Goal: Task Accomplishment & Management: Manage account settings

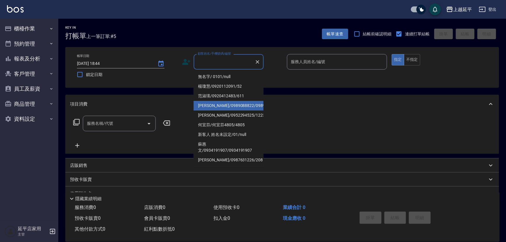
click at [238, 110] on li "[PERSON_NAME]/0989088822/0989088822" at bounding box center [229, 106] width 70 height 10
type input "[PERSON_NAME]/0989088822/0989088822"
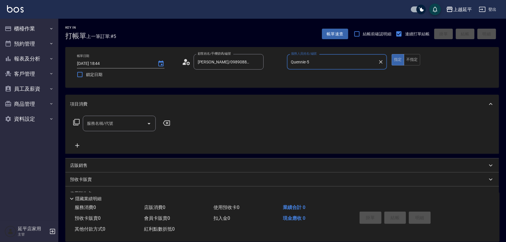
type input "Quennie-5"
click at [80, 122] on div "服務名稱/代號 服務名稱/代號" at bounding box center [122, 123] width 104 height 15
click at [74, 123] on icon at bounding box center [76, 122] width 6 height 6
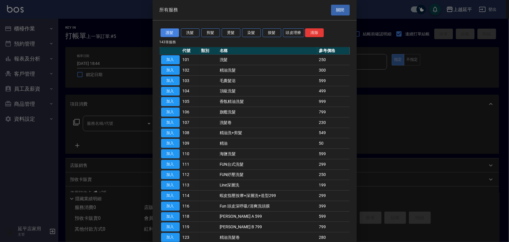
click at [172, 34] on button "護髮" at bounding box center [169, 32] width 19 height 9
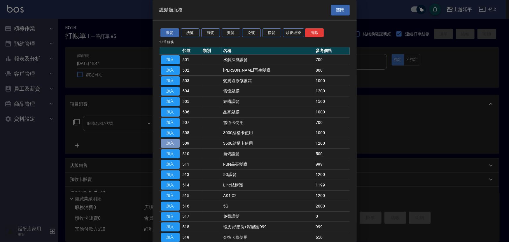
click at [169, 140] on button "加入" at bounding box center [170, 143] width 19 height 9
type input "3600結構卡使用(509)"
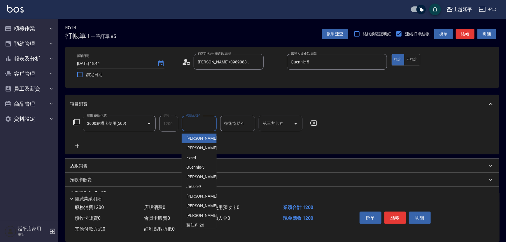
click at [193, 124] on input "洗髮互助-1" at bounding box center [199, 123] width 30 height 10
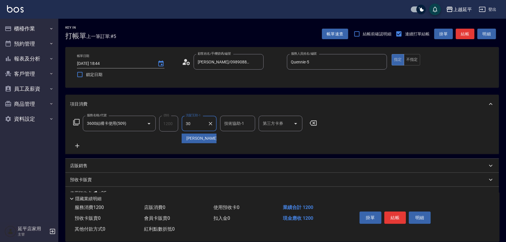
type input "[PERSON_NAME]-30"
click at [295, 119] on button "Open" at bounding box center [295, 123] width 9 height 9
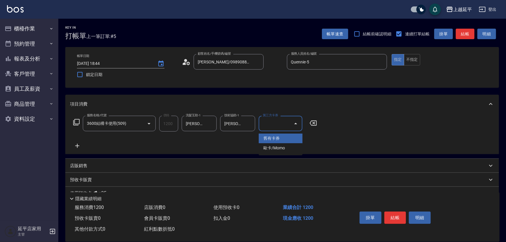
click at [286, 136] on span "舊有卡券" at bounding box center [281, 138] width 44 height 10
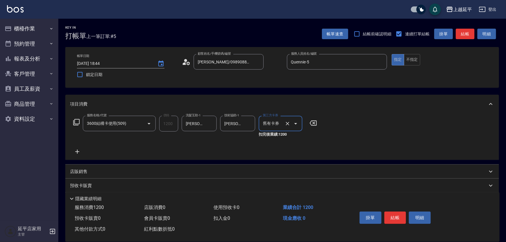
type input "舊有卡券"
click at [398, 217] on button "結帳" at bounding box center [396, 217] width 22 height 12
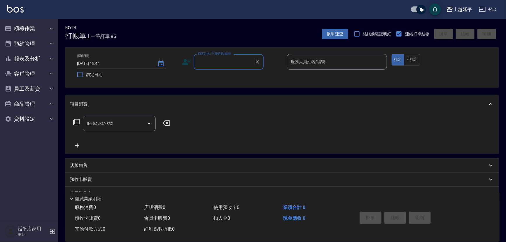
click at [225, 57] on input "顧客姓名/手機號碼/編號" at bounding box center [224, 62] width 56 height 10
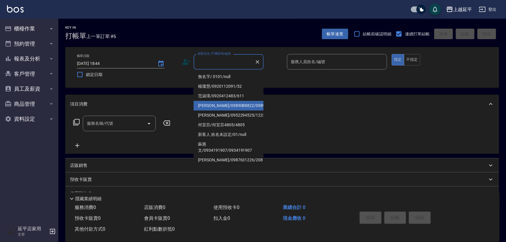
click at [238, 107] on li "[PERSON_NAME]/0989088822/0989088822" at bounding box center [229, 106] width 70 height 10
type input "[PERSON_NAME]/0989088822/0989088822"
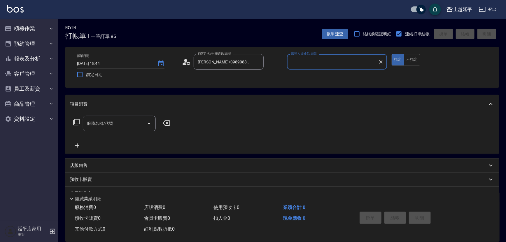
type input "Quennie-5"
click at [409, 63] on button "不指定" at bounding box center [412, 59] width 16 height 11
click at [76, 120] on icon at bounding box center [76, 121] width 7 height 7
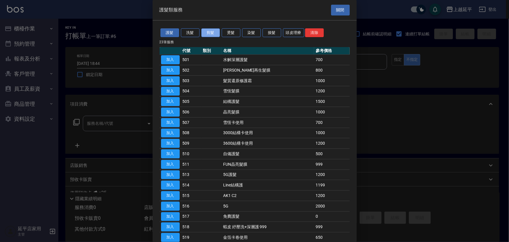
click at [205, 35] on button "剪髮" at bounding box center [210, 32] width 19 height 9
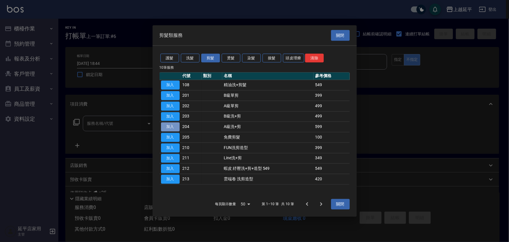
click at [164, 124] on button "加入" at bounding box center [170, 126] width 19 height 9
type input "A級洗+剪(204)"
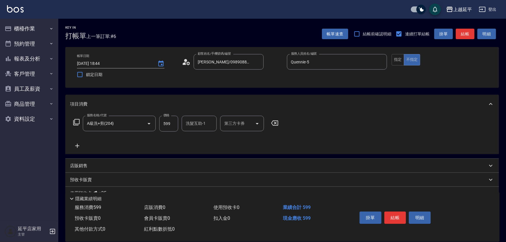
click at [273, 121] on icon at bounding box center [274, 122] width 7 height 5
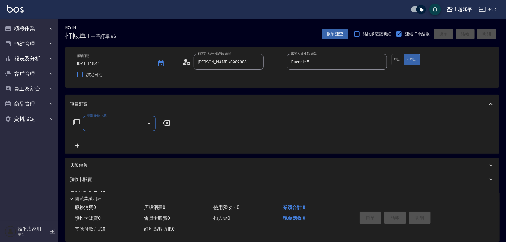
click at [75, 123] on icon at bounding box center [76, 122] width 6 height 6
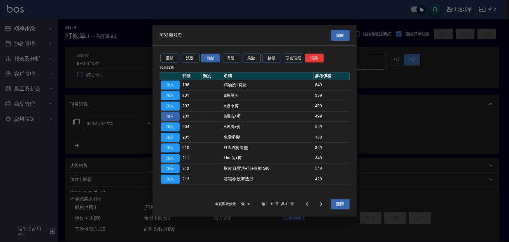
click at [164, 118] on button "加入" at bounding box center [170, 116] width 19 height 9
type input "B級洗+剪(203)"
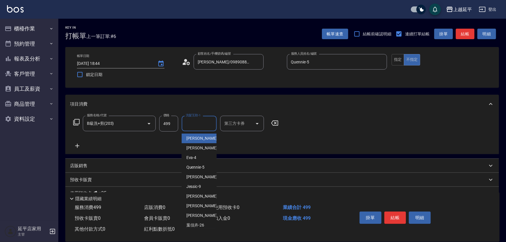
click at [186, 123] on input "洗髮互助-1" at bounding box center [199, 123] width 30 height 10
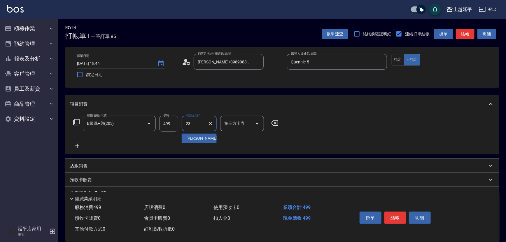
type input "恩恩-23"
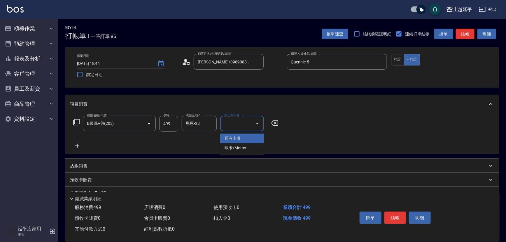
click at [375, 129] on div "服務名稱/代號 B級洗+剪(203) 服務名稱/代號 價格 499 價格 洗髮互助-1 恩恩-23 洗髮互助-1 第三方卡券 第三方卡券" at bounding box center [282, 133] width 434 height 41
click at [395, 219] on button "結帳" at bounding box center [396, 217] width 22 height 12
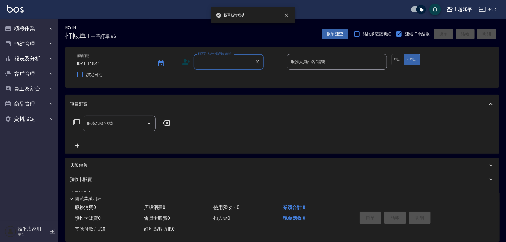
click at [209, 67] on input "顧客姓名/手機號碼/編號" at bounding box center [224, 62] width 56 height 10
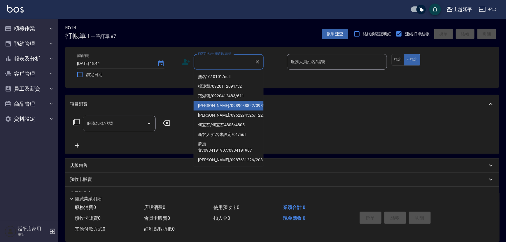
click at [229, 110] on li "[PERSON_NAME]/0989088822/0989088822" at bounding box center [229, 106] width 70 height 10
type input "[PERSON_NAME]/0989088822/0989088822"
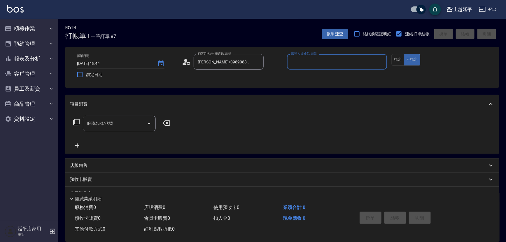
type input "Quennie-5"
click at [75, 125] on icon at bounding box center [76, 122] width 6 height 6
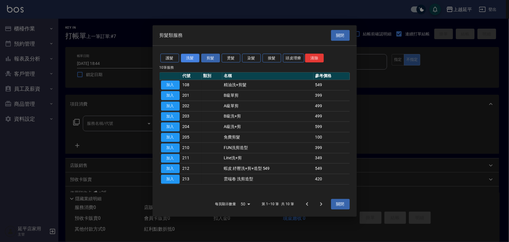
click at [188, 57] on button "洗髮" at bounding box center [190, 57] width 19 height 9
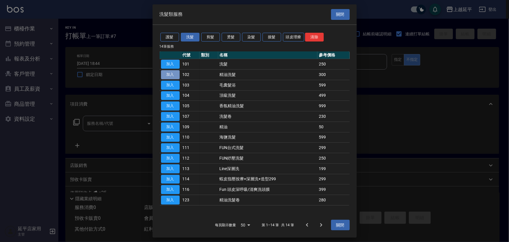
click at [171, 75] on button "加入" at bounding box center [170, 74] width 19 height 9
type input "精油洗髮(102)"
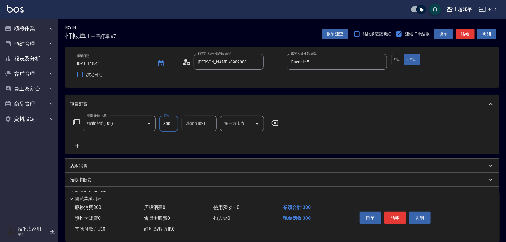
click at [168, 122] on input "300" at bounding box center [168, 124] width 19 height 16
type input "499"
type input "恩恩-23"
click at [394, 213] on button "結帳" at bounding box center [396, 217] width 22 height 12
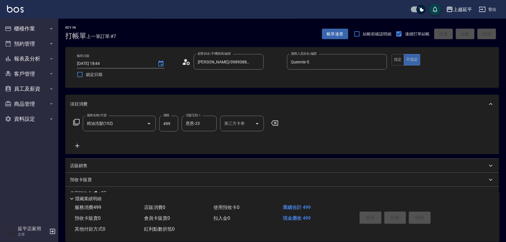
type input "[DATE] 18:45"
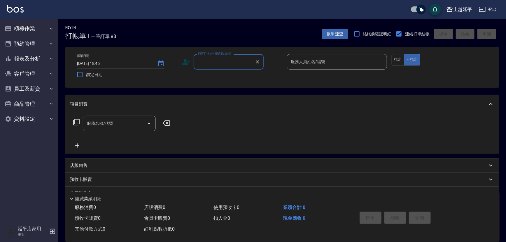
click at [231, 56] on div "顧客姓名/手機號碼/編號" at bounding box center [229, 61] width 70 height 15
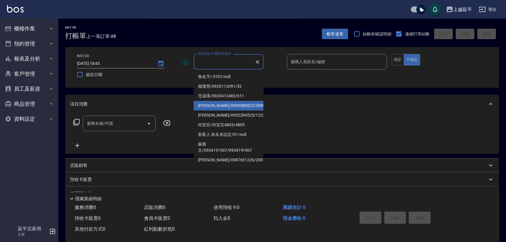
click at [238, 110] on li "[PERSON_NAME]/0989088822/0989088822" at bounding box center [229, 106] width 70 height 10
type input "[PERSON_NAME]/0989088822/0989088822"
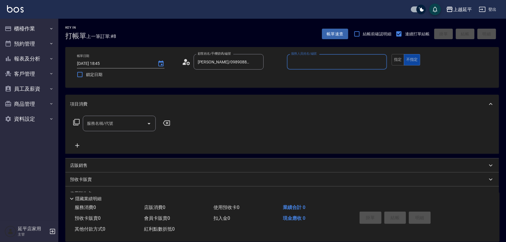
type input "Quennie-5"
click at [400, 61] on button "指定" at bounding box center [398, 59] width 13 height 11
click at [79, 122] on icon at bounding box center [76, 122] width 6 height 6
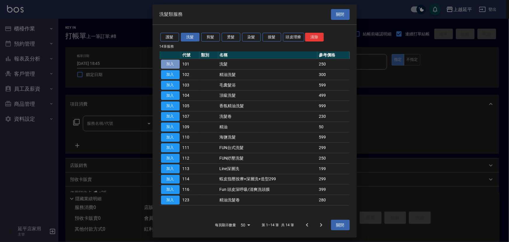
click at [173, 61] on button "加入" at bounding box center [170, 64] width 19 height 9
type input "洗髮(101)"
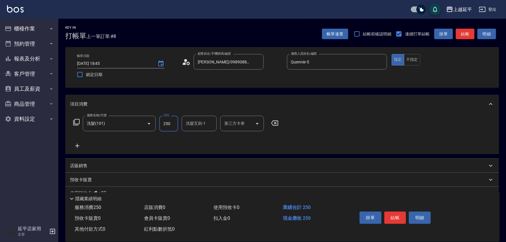
click at [168, 119] on input "250" at bounding box center [168, 124] width 19 height 16
type input "799"
type input "丞宗-29"
click at [76, 123] on icon at bounding box center [76, 121] width 7 height 7
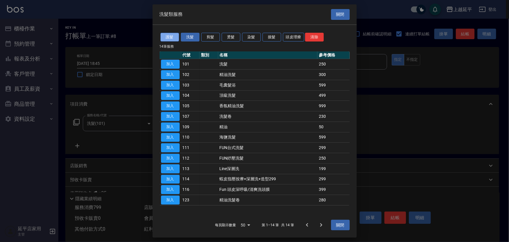
click at [174, 36] on button "護髮" at bounding box center [169, 37] width 19 height 9
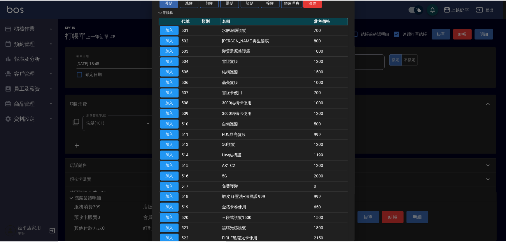
scroll to position [79, 0]
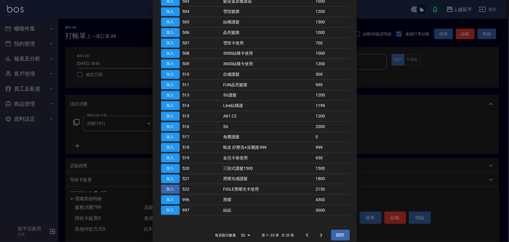
click at [172, 187] on button "加入" at bounding box center [170, 188] width 19 height 9
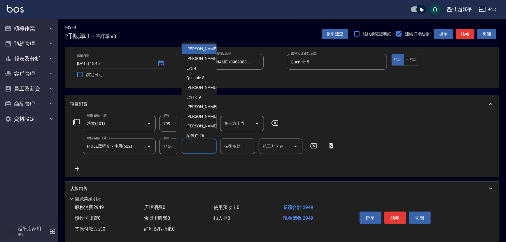
click at [200, 149] on input "洗髮互助-1" at bounding box center [199, 146] width 30 height 10
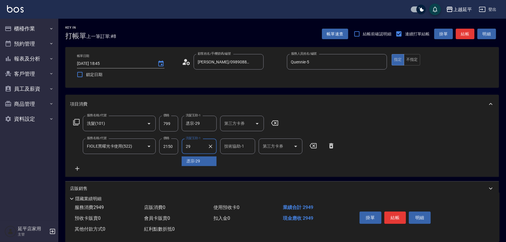
type input "丞宗-29"
click at [210, 147] on icon "Clear" at bounding box center [211, 146] width 4 height 4
click at [295, 146] on icon "Open" at bounding box center [295, 146] width 7 height 7
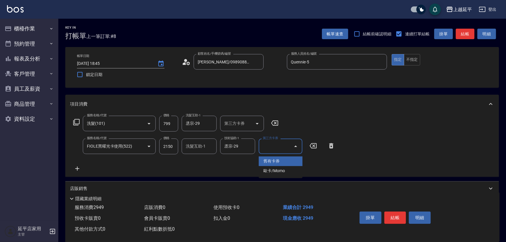
click at [297, 160] on span "舊有卡券" at bounding box center [281, 161] width 44 height 10
type input "舊有卡券"
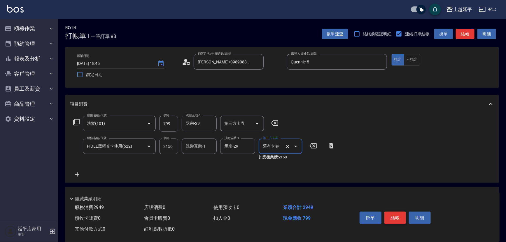
click at [399, 214] on button "結帳" at bounding box center [396, 217] width 22 height 12
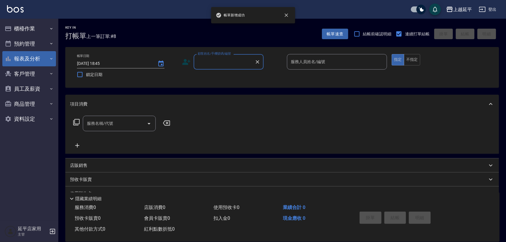
scroll to position [0, 0]
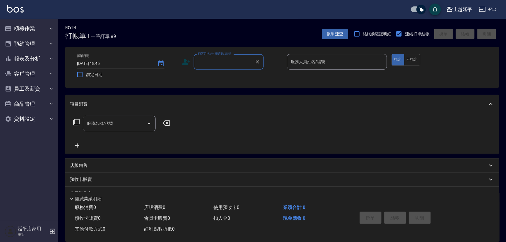
click at [221, 59] on input "顧客姓名/手機號碼/編號" at bounding box center [224, 62] width 56 height 10
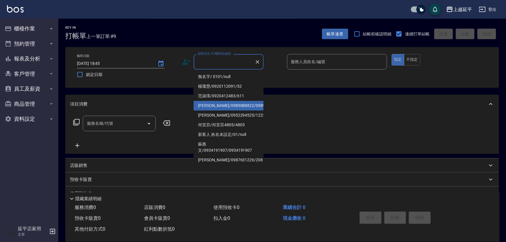
click at [236, 110] on li "[PERSON_NAME]/0989088822/0989088822" at bounding box center [229, 106] width 70 height 10
type input "[PERSON_NAME]/0989088822/0989088822"
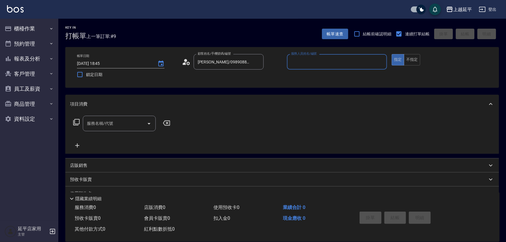
type input "Quennie-5"
click at [412, 61] on button "不指定" at bounding box center [412, 59] width 16 height 11
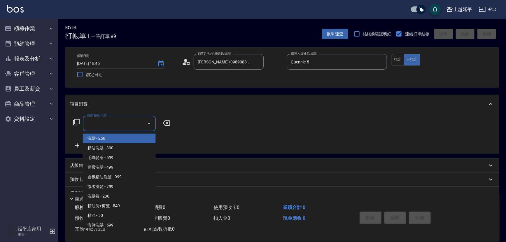
click at [92, 126] on input "服務名稱/代號" at bounding box center [115, 123] width 59 height 10
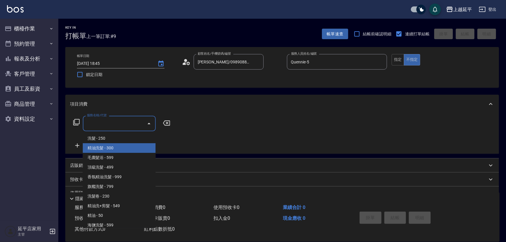
click at [114, 147] on span "精油洗髮 - 300" at bounding box center [119, 148] width 73 height 10
type input "精油洗髮(102)"
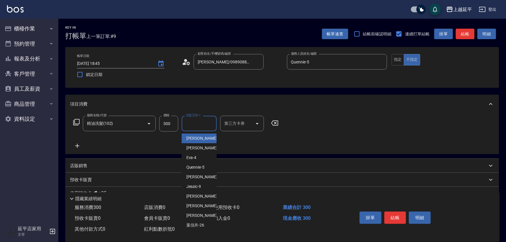
click at [203, 127] on input "洗髮互助-1" at bounding box center [199, 123] width 30 height 10
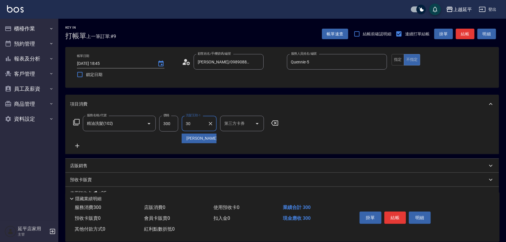
type input "[PERSON_NAME]-30"
click at [395, 214] on button "結帳" at bounding box center [396, 217] width 22 height 12
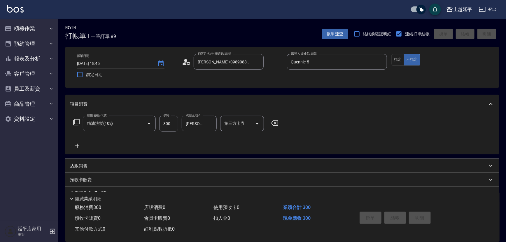
type input "[DATE] 18:46"
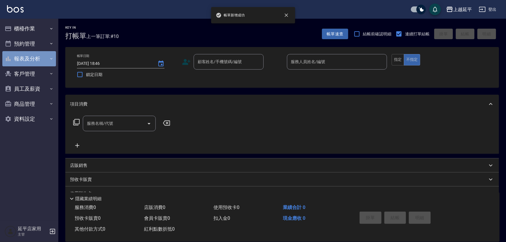
click at [38, 58] on button "報表及分析" at bounding box center [29, 58] width 54 height 15
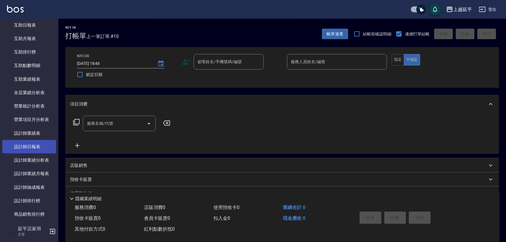
scroll to position [106, 0]
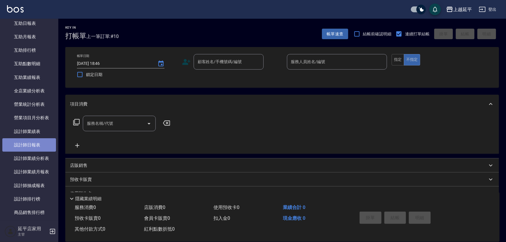
click at [41, 149] on link "設計師日報表" at bounding box center [29, 144] width 54 height 13
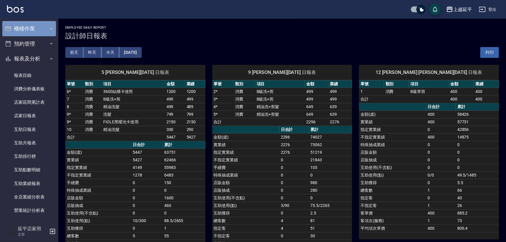
click at [31, 32] on button "櫃檯作業" at bounding box center [29, 28] width 54 height 15
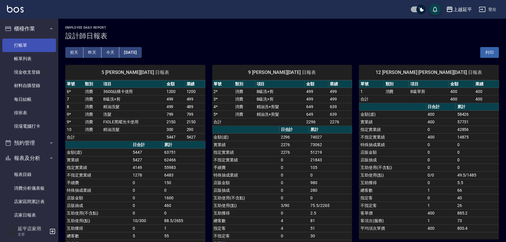
click at [29, 46] on link "打帳單" at bounding box center [29, 45] width 54 height 13
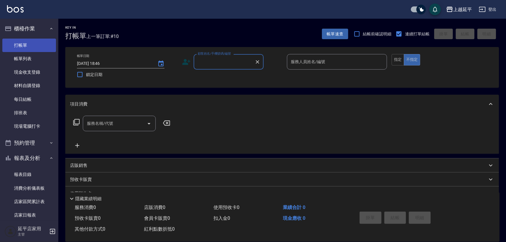
click at [2, 39] on link "打帳單" at bounding box center [29, 45] width 54 height 13
click at [29, 46] on link "打帳單" at bounding box center [29, 45] width 54 height 13
drag, startPoint x: 29, startPoint y: 46, endPoint x: 42, endPoint y: 39, distance: 14.5
click at [29, 44] on link "打帳單" at bounding box center [29, 45] width 54 height 13
click at [2, 39] on link "打帳單" at bounding box center [29, 45] width 54 height 13
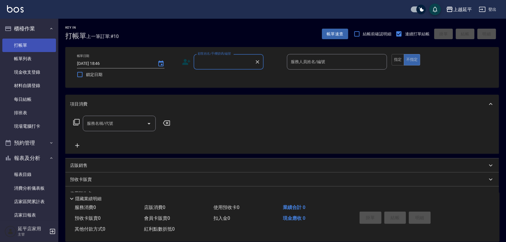
click at [40, 38] on li "櫃檯作業 打帳單 帳單列表 現金收支登錄 材料自購登錄 每日結帳 排班表 現場電腦打卡" at bounding box center [29, 78] width 54 height 114
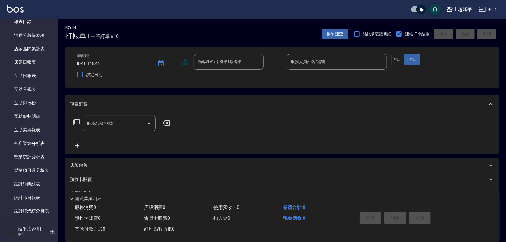
scroll to position [176, 0]
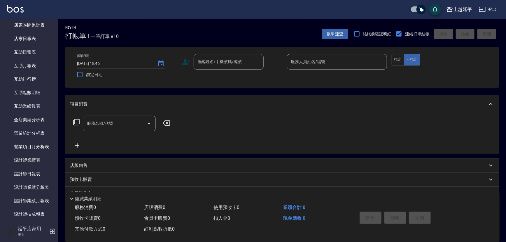
click at [153, 21] on div "Key In 打帳單 上一筆訂單:#10 帳單速查 結帳前確認明細 連續打單結帳 掛單 結帳 明細" at bounding box center [278, 29] width 441 height 21
click at [155, 21] on div "Key In 打帳單 上一筆訂單:#10 帳單速查 結帳前確認明細 連續打單結帳 掛單 結帳 明細" at bounding box center [278, 29] width 441 height 21
click at [157, 20] on div "Key In 打帳單 上一筆訂單:#10 帳單速查 結帳前確認明細 連續打單結帳 掛單 結帳 明細" at bounding box center [278, 29] width 441 height 21
click at [260, 20] on div "Key In 打帳單 上一筆訂單:#10 帳單速查 結帳前確認明細 連續打單結帳 掛單 結帳 明細" at bounding box center [278, 29] width 441 height 21
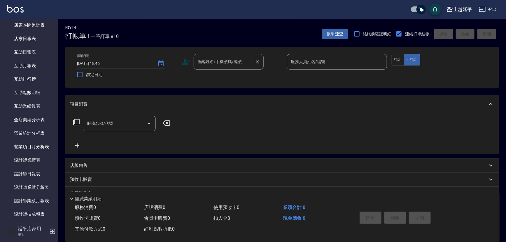
click at [247, 64] on input "顧客姓名/手機號碼/編號" at bounding box center [224, 62] width 56 height 10
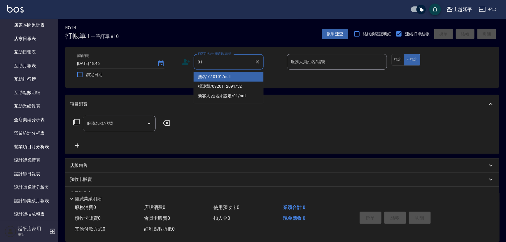
click at [244, 73] on li "無名字/ 0101/null" at bounding box center [229, 77] width 70 height 10
type input "無名字/ 0101/null"
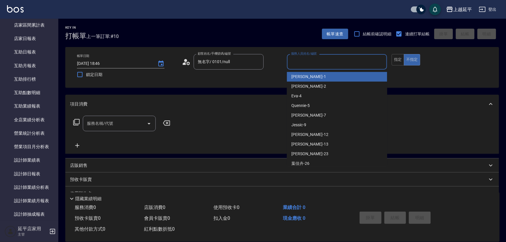
click at [304, 63] on input "服務人員姓名/編號" at bounding box center [337, 62] width 95 height 10
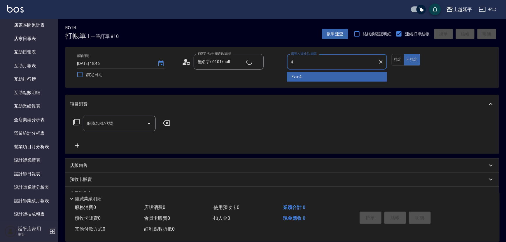
click at [303, 76] on div "Eva -4" at bounding box center [337, 77] width 100 height 10
type input "Eva-4"
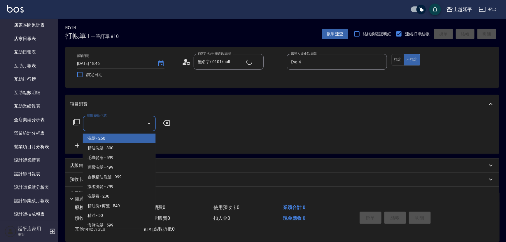
click at [122, 125] on input "服務名稱/代號" at bounding box center [115, 123] width 59 height 10
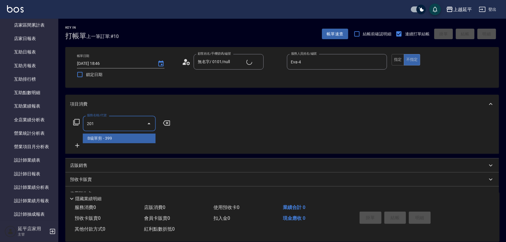
click at [122, 137] on span "B級單剪 - 399" at bounding box center [119, 138] width 73 height 10
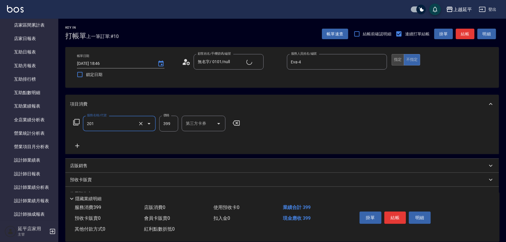
type input "B級單剪(201)"
click at [397, 58] on button "指定" at bounding box center [398, 59] width 13 height 11
click at [465, 31] on button "結帳" at bounding box center [465, 34] width 19 height 11
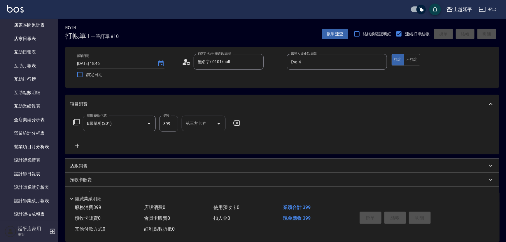
type input "[DATE] 18:54"
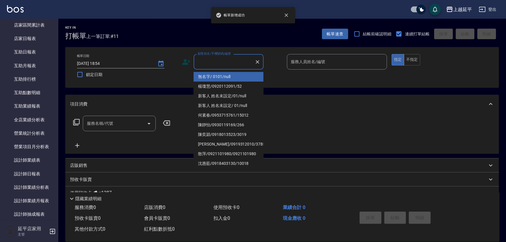
click at [233, 63] on input "顧客姓名/手機號碼/編號" at bounding box center [224, 62] width 56 height 10
click at [239, 76] on li "無名字/ 0101/null" at bounding box center [229, 77] width 70 height 10
type input "無名字/ 0101/null"
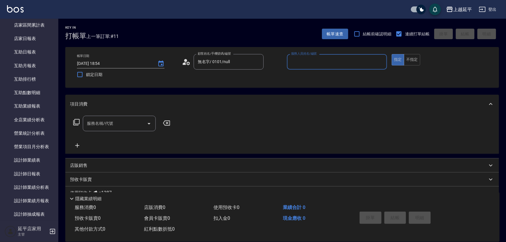
click at [310, 64] on input "服務人員姓名/編號" at bounding box center [337, 62] width 95 height 10
click at [309, 74] on div "Eva -4" at bounding box center [337, 77] width 100 height 10
type input "Eva-4"
click at [114, 121] on input "服務名稱/代號" at bounding box center [115, 123] width 59 height 10
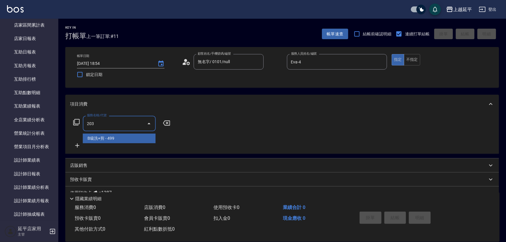
click at [125, 135] on span "B級洗+剪 - 499" at bounding box center [119, 138] width 73 height 10
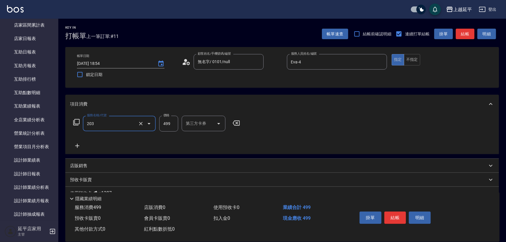
type input "B級洗+剪(203)"
click at [469, 33] on button "結帳" at bounding box center [465, 34] width 19 height 11
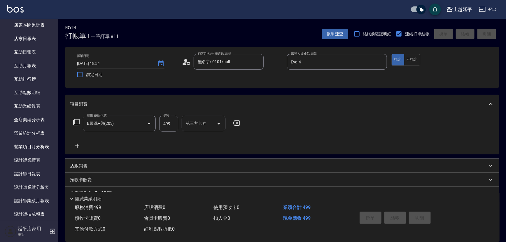
click at [400, 216] on div "掛單 結帳 明細" at bounding box center [395, 218] width 76 height 18
click at [292, 112] on div "項目消費" at bounding box center [282, 104] width 434 height 19
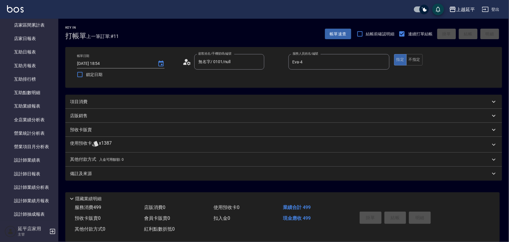
click at [192, 103] on div "項目消費" at bounding box center [280, 102] width 421 height 6
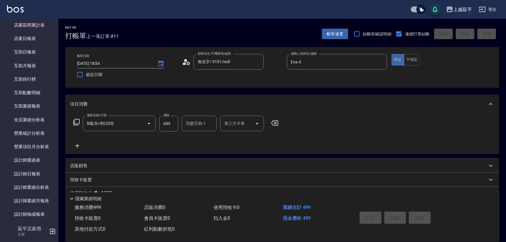
type input "[DATE] 18:55"
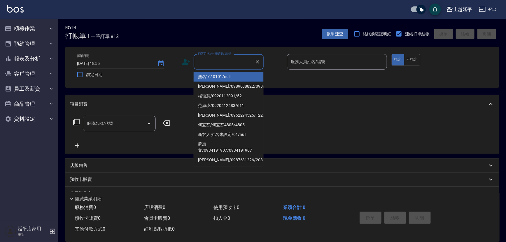
click at [215, 60] on input "顧客姓名/手機號碼/編號" at bounding box center [224, 62] width 56 height 10
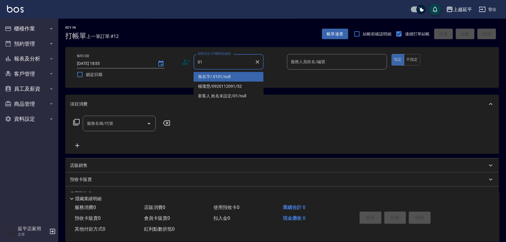
click at [228, 74] on li "無名字/ 0101/null" at bounding box center [229, 77] width 70 height 10
type input "無名字/ 0101/null"
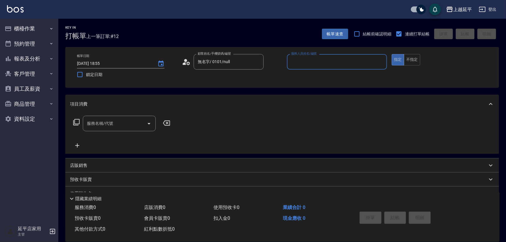
drag, startPoint x: 324, startPoint y: 62, endPoint x: 325, endPoint y: 65, distance: 3.3
click at [324, 62] on input "服務人員姓名/編號" at bounding box center [337, 62] width 95 height 10
click at [327, 76] on div "Eva -4" at bounding box center [337, 77] width 100 height 10
type input "Eva-4"
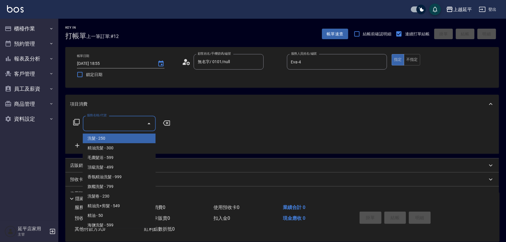
click at [129, 120] on input "服務名稱/代號" at bounding box center [115, 123] width 59 height 10
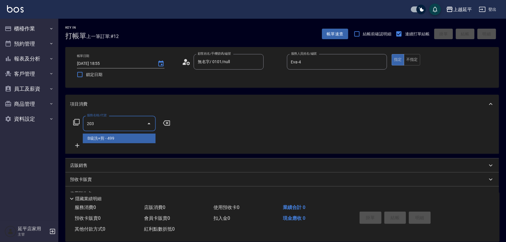
click at [125, 140] on span "B級洗+剪 - 499" at bounding box center [119, 138] width 73 height 10
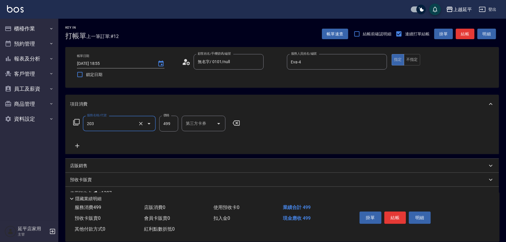
type input "B級洗+剪(203)"
click at [78, 146] on icon at bounding box center [77, 146] width 4 height 4
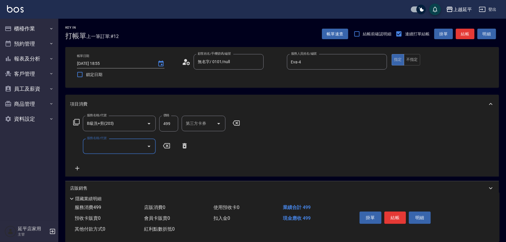
click at [104, 146] on input "服務名稱/代號" at bounding box center [115, 146] width 59 height 10
click at [121, 161] on span "精油洗髮 - 300" at bounding box center [119, 161] width 73 height 10
type input "精油洗髮(102)"
click at [413, 60] on button "不指定" at bounding box center [412, 59] width 16 height 11
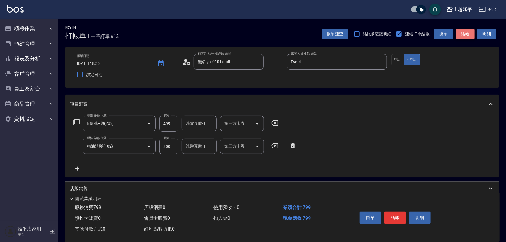
click at [469, 34] on button "結帳" at bounding box center [465, 34] width 19 height 11
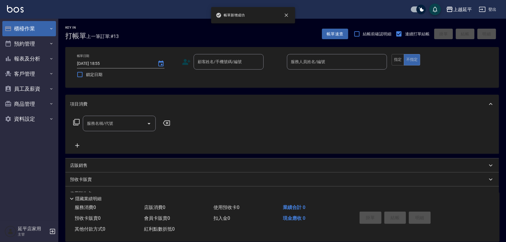
click at [46, 26] on button "櫃檯作業" at bounding box center [29, 28] width 54 height 15
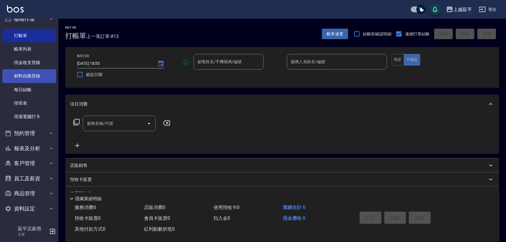
scroll to position [12, 0]
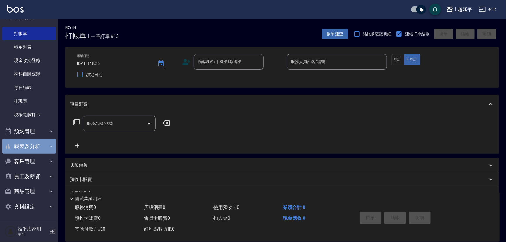
click at [32, 145] on button "報表及分析" at bounding box center [29, 146] width 54 height 15
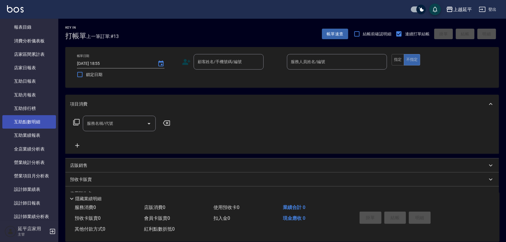
scroll to position [171, 0]
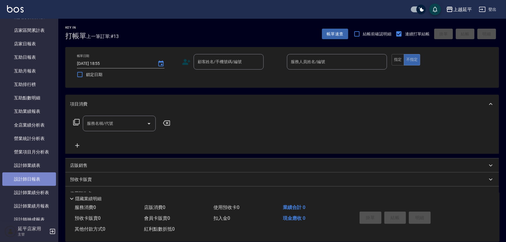
click at [41, 178] on link "設計師日報表" at bounding box center [29, 178] width 54 height 13
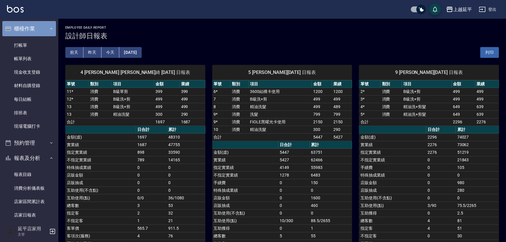
click at [49, 27] on icon "button" at bounding box center [51, 28] width 5 height 5
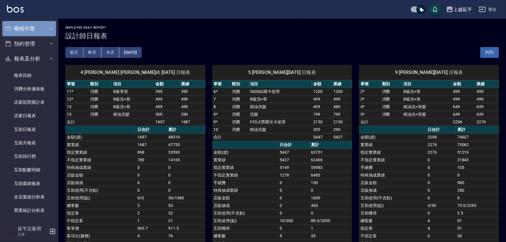
click at [49, 29] on icon "button" at bounding box center [51, 28] width 5 height 5
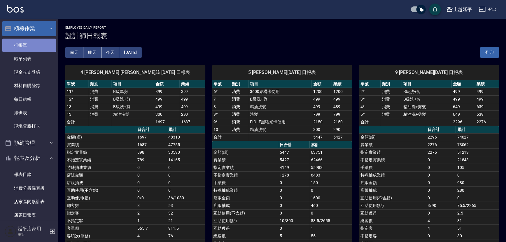
click at [41, 45] on link "打帳單" at bounding box center [29, 45] width 54 height 13
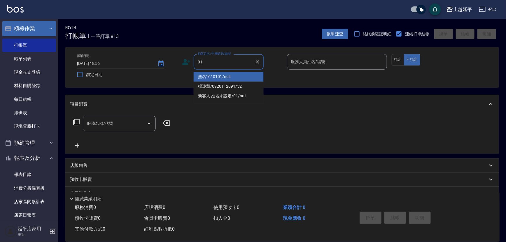
click at [219, 74] on li "無名字/ 0101/null" at bounding box center [229, 77] width 70 height 10
type input "無名字/ 0101/null"
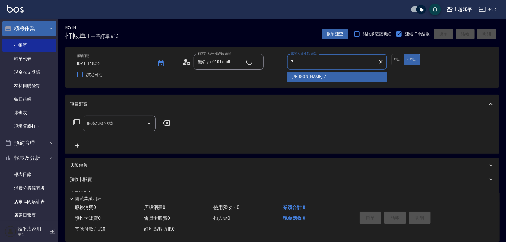
click at [332, 79] on div "許沁瑜 -7" at bounding box center [337, 77] width 100 height 10
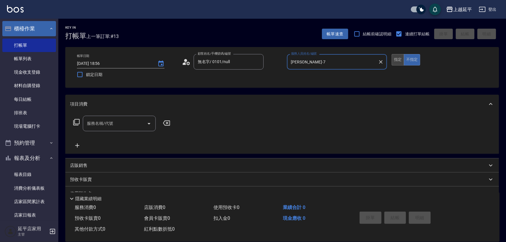
type input "許沁瑜-7"
click at [396, 57] on button "指定" at bounding box center [398, 59] width 13 height 11
click at [103, 120] on div "服務名稱/代號 服務名稱/代號" at bounding box center [119, 123] width 73 height 15
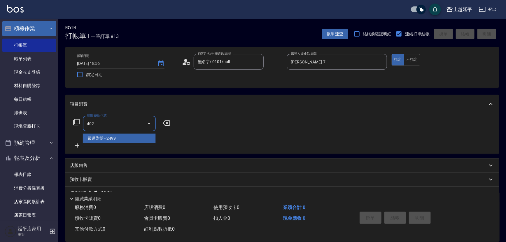
click at [100, 139] on span "嚴選染髮 - 2499" at bounding box center [119, 138] width 73 height 10
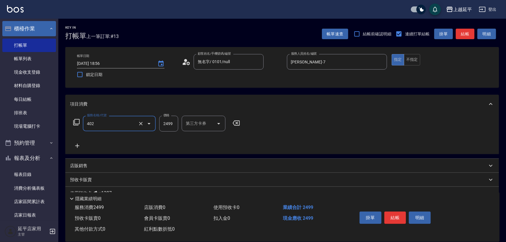
type input "嚴選染髮(402)"
click at [170, 123] on input "2499" at bounding box center [168, 124] width 19 height 16
type input "3899"
click at [206, 123] on input "洗髮互助-1" at bounding box center [199, 123] width 30 height 10
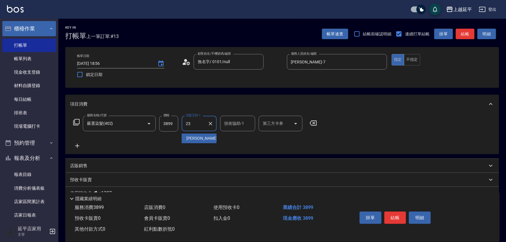
click at [207, 136] on div "恩恩 -23" at bounding box center [199, 138] width 35 height 10
type input "恩恩-23"
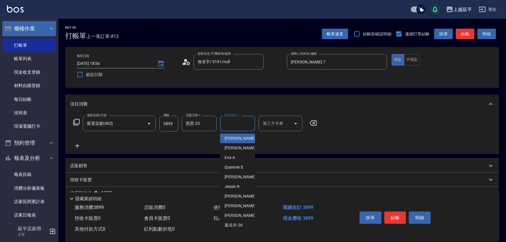
click at [234, 123] on input "技術協助-1" at bounding box center [238, 123] width 30 height 10
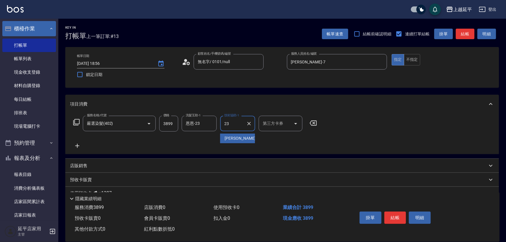
click at [238, 137] on span "恩恩 -23" at bounding box center [243, 138] width 37 height 6
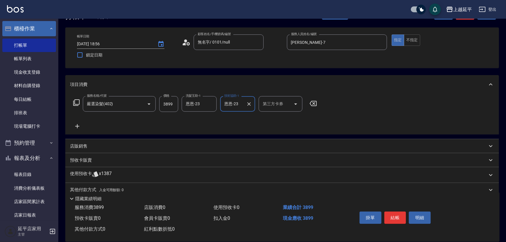
scroll to position [43, 0]
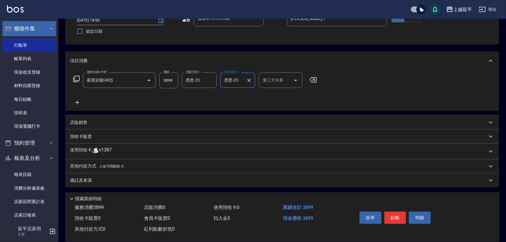
type input "恩恩-23"
click at [95, 168] on p "其他付款方式 入金可用餘額: 0" at bounding box center [97, 166] width 54 height 6
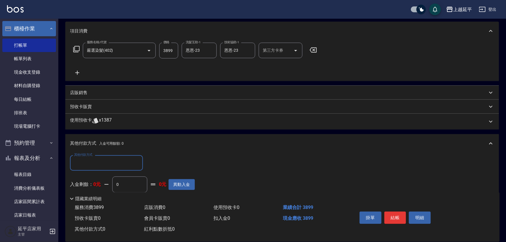
scroll to position [96, 0]
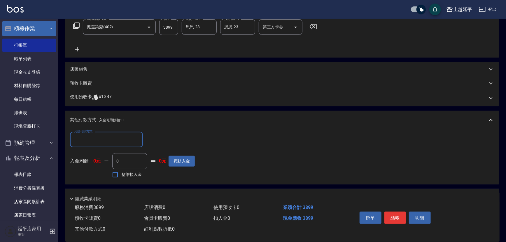
click at [137, 140] on input "其他付款方式" at bounding box center [107, 139] width 68 height 10
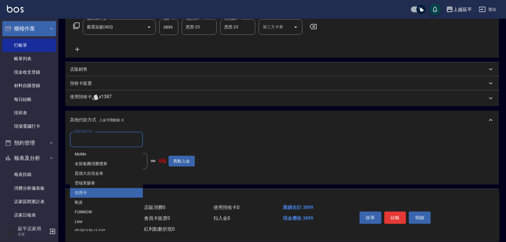
click at [113, 189] on span "信用卡" at bounding box center [106, 193] width 73 height 10
type input "信用卡"
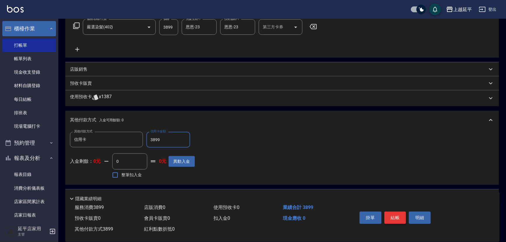
type input "3899"
click at [390, 215] on button "結帳" at bounding box center [396, 217] width 22 height 12
type input "2025/10/13 18:57"
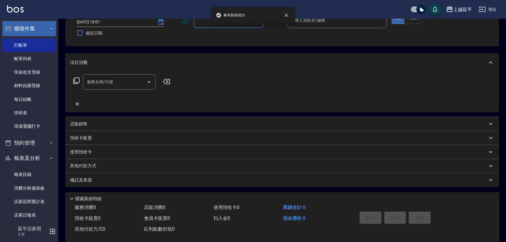
scroll to position [0, 0]
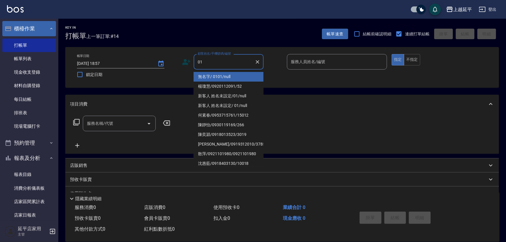
click at [222, 76] on li "無名字/ 0101/null" at bounding box center [229, 77] width 70 height 10
type input "無名字/ 0101/null"
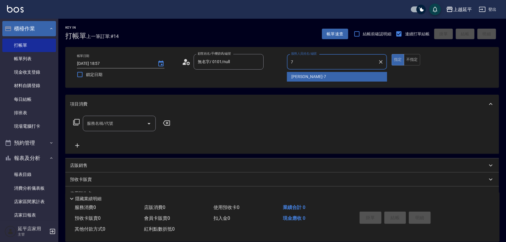
click at [313, 79] on div "許沁瑜 -7" at bounding box center [337, 77] width 100 height 10
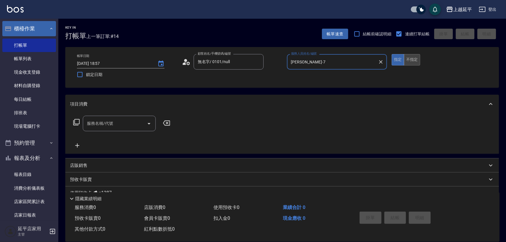
type input "許沁瑜-7"
click at [416, 61] on button "不指定" at bounding box center [412, 59] width 16 height 11
click at [109, 122] on div "服務名稱/代號 服務名稱/代號" at bounding box center [119, 123] width 73 height 15
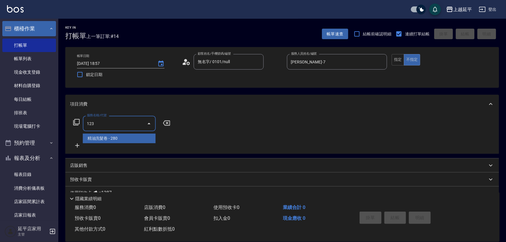
click at [112, 141] on span "精油洗髮卷 - 280" at bounding box center [119, 138] width 73 height 10
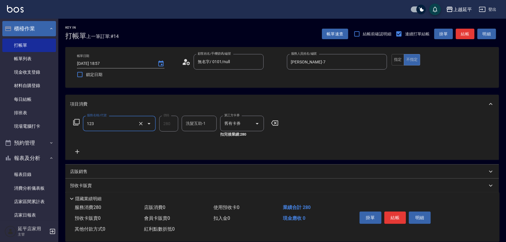
type input "精油洗髮卷(123)"
click at [191, 126] on input "洗髮互助-1" at bounding box center [199, 123] width 30 height 10
click at [205, 142] on div "丞宗 -29" at bounding box center [199, 138] width 35 height 10
type input "丞宗-29"
click at [397, 219] on button "結帳" at bounding box center [396, 217] width 22 height 12
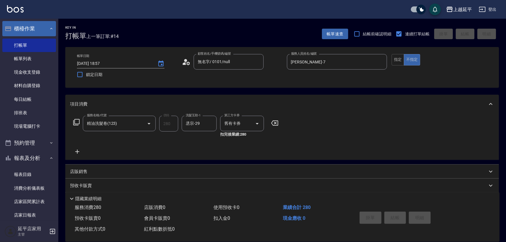
type input "2025/10/13 18:58"
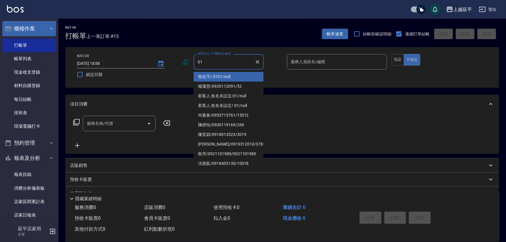
click at [225, 74] on li "無名字/ 0101/null" at bounding box center [229, 77] width 70 height 10
type input "無名字/ 0101/null"
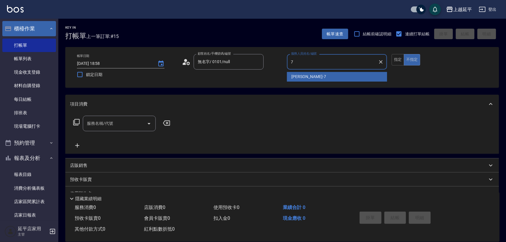
click at [309, 77] on div "許沁瑜 -7" at bounding box center [337, 77] width 100 height 10
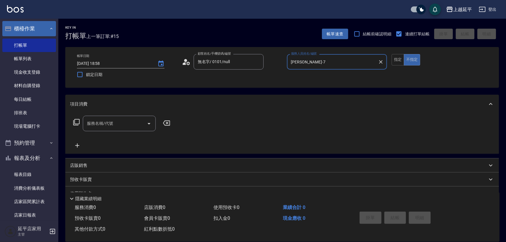
type input "許沁瑜-7"
click at [102, 123] on div "服務名稱/代號 服務名稱/代號" at bounding box center [119, 123] width 73 height 15
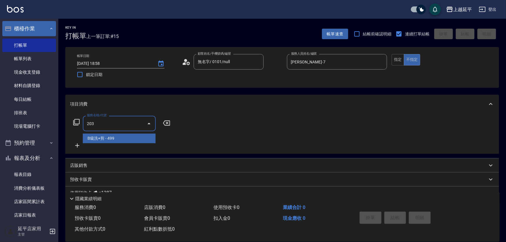
click at [128, 140] on span "B級洗+剪 - 499" at bounding box center [119, 138] width 73 height 10
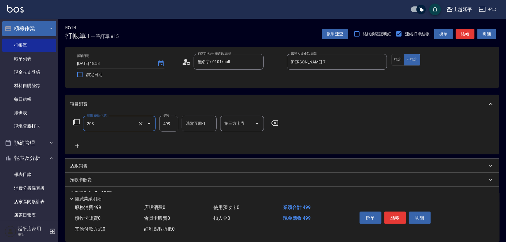
type input "B級洗+剪(203)"
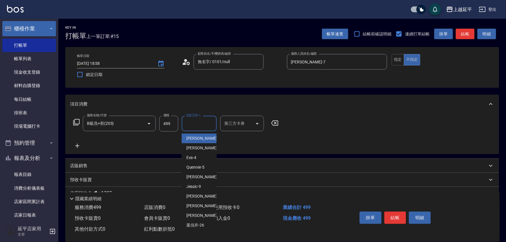
click at [204, 123] on input "洗髮互助-1" at bounding box center [199, 123] width 30 height 10
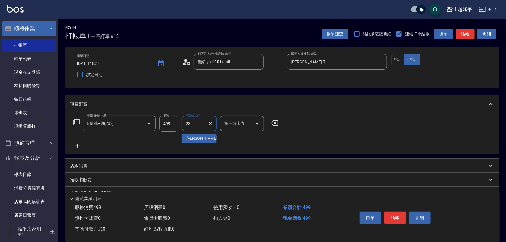
click at [211, 135] on div "恩恩 -23" at bounding box center [199, 138] width 35 height 10
type input "恩恩-23"
click at [397, 216] on button "結帳" at bounding box center [396, 217] width 22 height 12
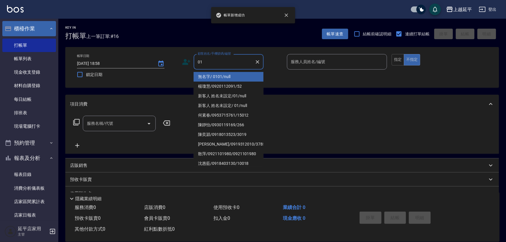
drag, startPoint x: 229, startPoint y: 79, endPoint x: 316, endPoint y: 86, distance: 87.5
click at [229, 78] on li "無名字/ 0101/null" at bounding box center [229, 77] width 70 height 10
type input "無名字/ 0101/null"
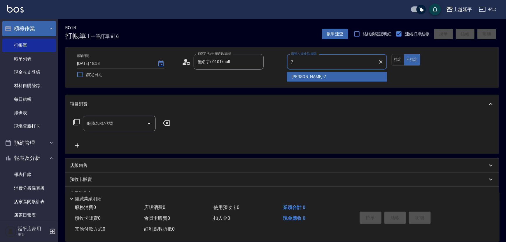
click at [317, 77] on div "許沁瑜 -7" at bounding box center [337, 77] width 100 height 10
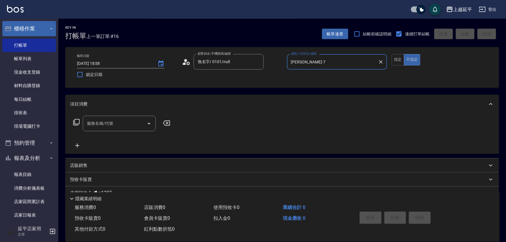
type input "許沁瑜-7"
click at [118, 122] on input "服務名稱/代號" at bounding box center [115, 123] width 59 height 10
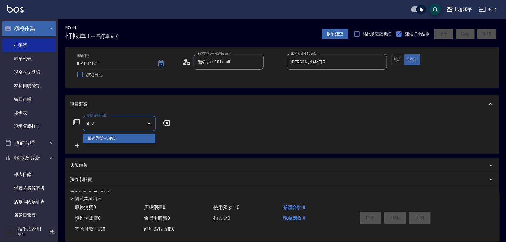
click at [131, 140] on span "嚴選染髮 - 2499" at bounding box center [119, 138] width 73 height 10
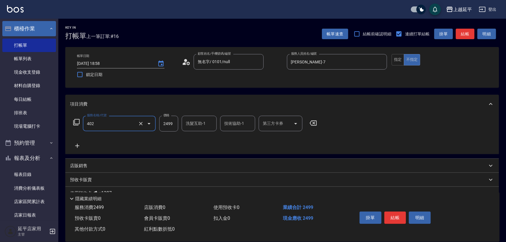
type input "嚴選染髮(402)"
click at [170, 126] on input "2499" at bounding box center [168, 124] width 19 height 16
type input "3399"
click at [196, 123] on div "洗髮互助-1 洗髮互助-1" at bounding box center [199, 123] width 35 height 15
drag, startPoint x: 201, startPoint y: 138, endPoint x: 204, endPoint y: 135, distance: 4.2
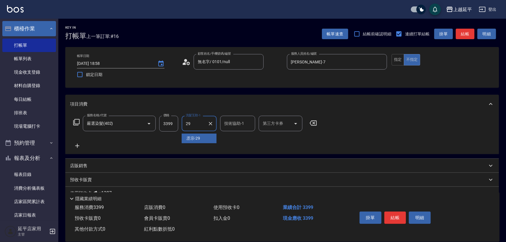
click at [201, 138] on div "丞宗 -29" at bounding box center [199, 138] width 35 height 10
type input "丞宗-29"
click at [238, 123] on div "技術協助-1 技術協助-1" at bounding box center [237, 123] width 35 height 15
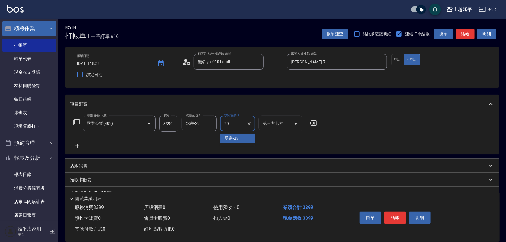
click at [244, 135] on div "丞宗 -29" at bounding box center [237, 138] width 35 height 10
type input "丞宗-29"
click at [400, 215] on button "結帳" at bounding box center [396, 217] width 22 height 12
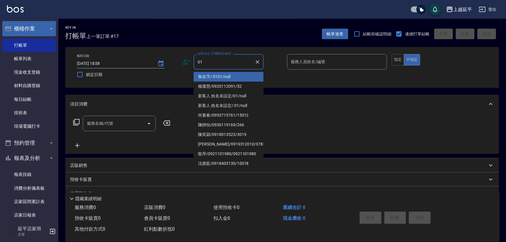
click at [237, 75] on li "無名字/ 0101/null" at bounding box center [229, 77] width 70 height 10
type input "無名字/ 0101/null"
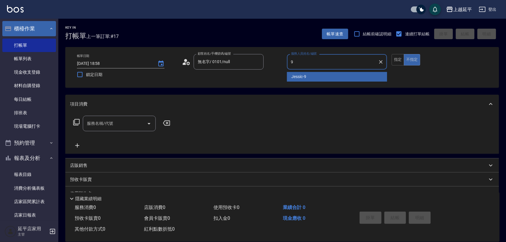
click at [309, 76] on div "Jessic -9" at bounding box center [337, 77] width 100 height 10
type input "Jessic-9"
click at [109, 131] on div "服務名稱/代號 服務名稱/代號" at bounding box center [122, 132] width 104 height 33
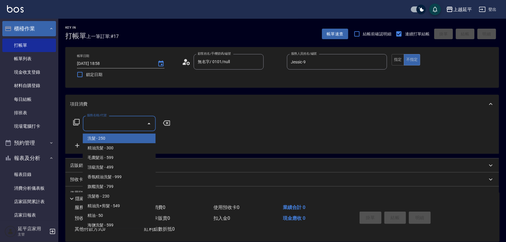
click at [125, 120] on input "服務名稱/代號" at bounding box center [115, 123] width 59 height 10
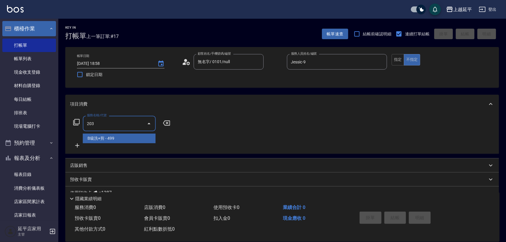
click at [128, 134] on span "B級洗+剪 - 499" at bounding box center [119, 138] width 73 height 10
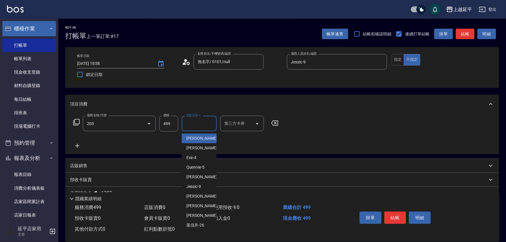
type input "B級洗+剪(203)"
click at [196, 123] on div "洗髮互助-1 洗髮互助-1" at bounding box center [199, 123] width 35 height 15
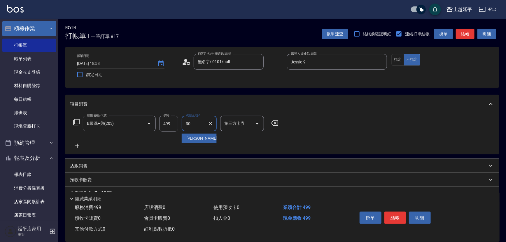
click at [199, 139] on span "子筠 -30" at bounding box center [204, 138] width 37 height 6
type input "[PERSON_NAME]-30"
click at [399, 216] on button "結帳" at bounding box center [396, 217] width 22 height 12
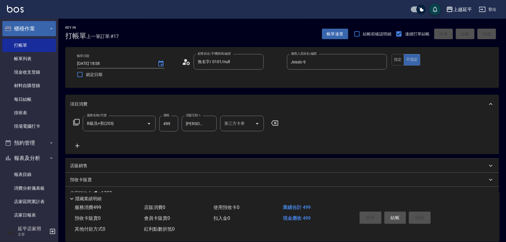
type input "2025/10/13 19:10"
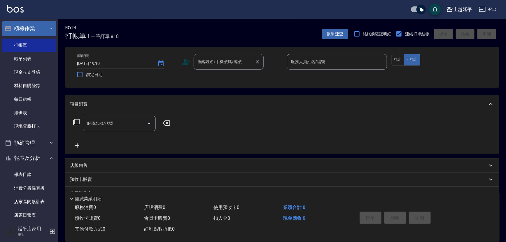
click at [204, 65] on input "顧客姓名/手機號碼/編號" at bounding box center [224, 62] width 56 height 10
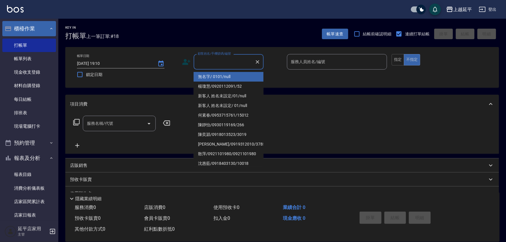
click at [209, 77] on li "無名字/ 0101/null" at bounding box center [229, 77] width 70 height 10
type input "無名字/ 0101/null"
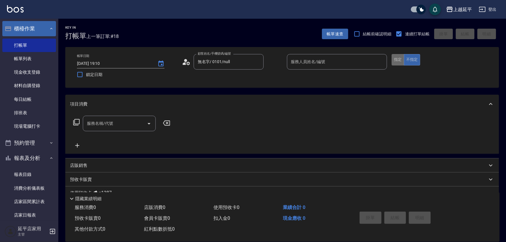
click at [400, 56] on button "指定" at bounding box center [398, 59] width 13 height 11
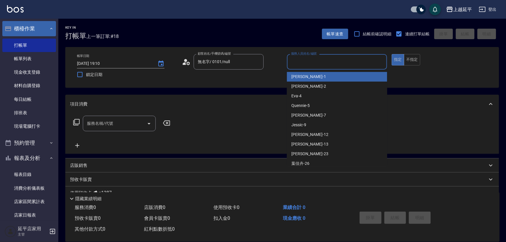
click at [323, 59] on input "服務人員姓名/編號" at bounding box center [337, 62] width 95 height 10
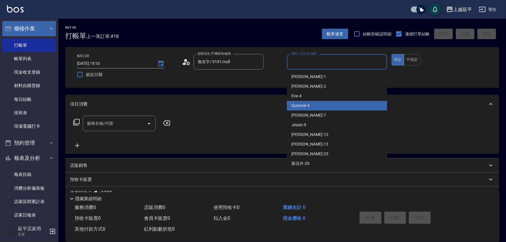
click at [336, 105] on div "Quennie -5" at bounding box center [337, 106] width 100 height 10
type input "Quennie-5"
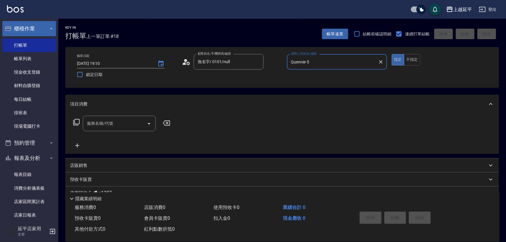
click at [132, 126] on input "服務名稱/代號" at bounding box center [115, 123] width 59 height 10
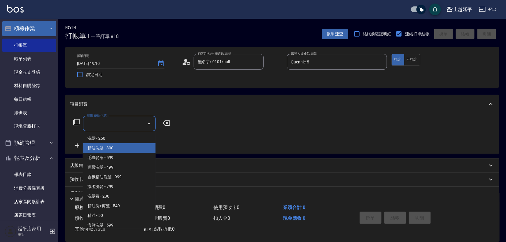
click at [113, 151] on span "精油洗髮 - 300" at bounding box center [119, 148] width 73 height 10
type input "精油洗髮(102)"
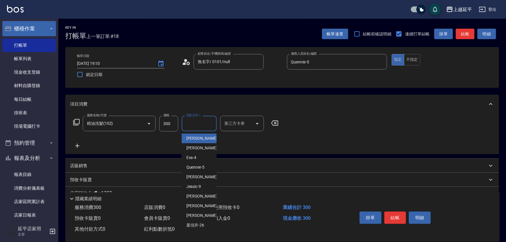
click at [193, 124] on input "洗髮互助-1" at bounding box center [199, 123] width 30 height 10
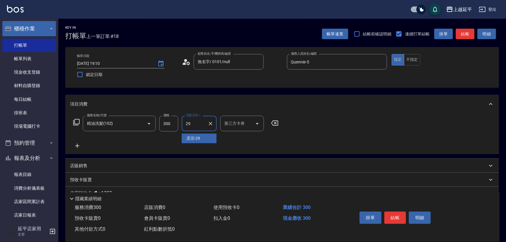
type input "丞宗-29"
click at [394, 214] on button "結帳" at bounding box center [396, 217] width 22 height 12
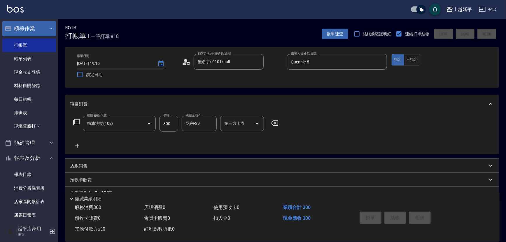
type input "2025/10/13 19:31"
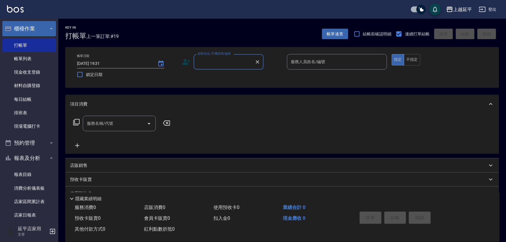
click at [237, 60] on input "顧客姓名/手機號碼/編號" at bounding box center [224, 62] width 56 height 10
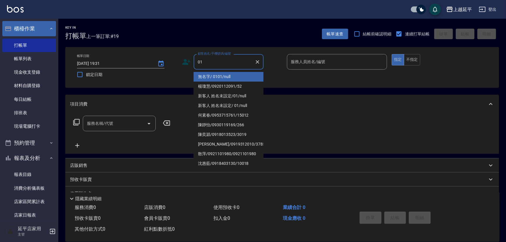
click at [239, 76] on li "無名字/ 0101/null" at bounding box center [229, 77] width 70 height 10
type input "無名字/ 0101/null"
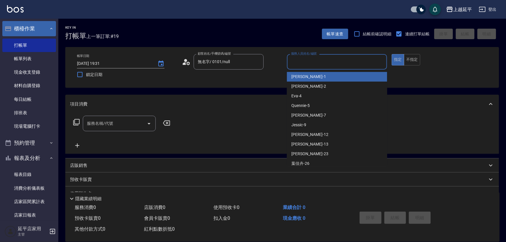
click at [301, 62] on input "服務人員姓名/編號" at bounding box center [337, 62] width 95 height 10
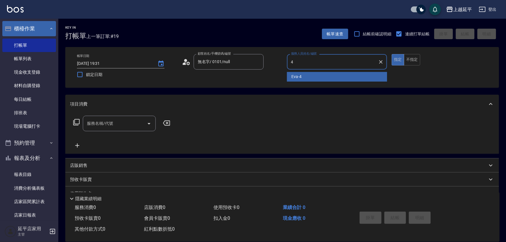
click at [309, 75] on div "Eva -4" at bounding box center [337, 77] width 100 height 10
click at [141, 118] on div "服務名稱/代號" at bounding box center [119, 123] width 73 height 15
type input "Eva-4"
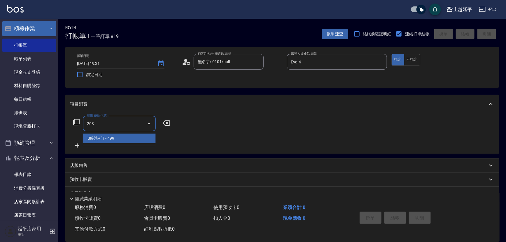
click at [133, 139] on span "B級洗+剪 - 499" at bounding box center [119, 138] width 73 height 10
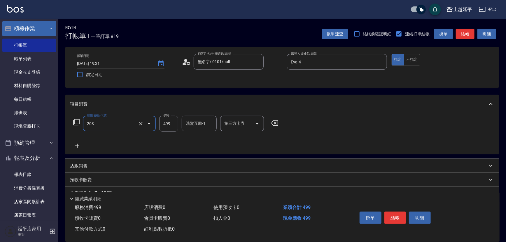
type input "B級洗+剪(203)"
click at [80, 143] on icon at bounding box center [77, 145] width 15 height 7
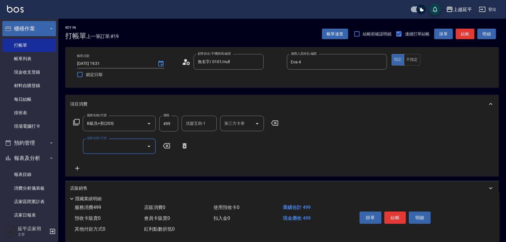
click at [114, 146] on input "服務名稱/代號" at bounding box center [115, 146] width 59 height 10
click at [114, 162] on span "B級洗+剪 - 499" at bounding box center [119, 161] width 73 height 10
click at [197, 124] on div "洗髮互助-1 洗髮互助-1" at bounding box center [199, 123] width 35 height 15
type input "B級洗+剪(203)"
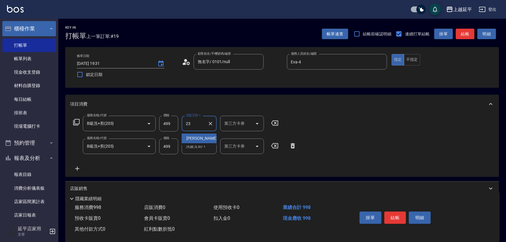
click at [205, 137] on div "恩恩 -23" at bounding box center [199, 138] width 35 height 10
type input "恩恩-23"
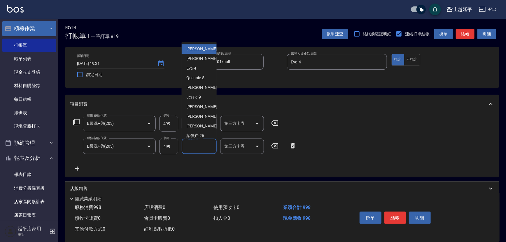
click at [203, 145] on input "洗髮互助-1" at bounding box center [199, 146] width 30 height 10
type input "2"
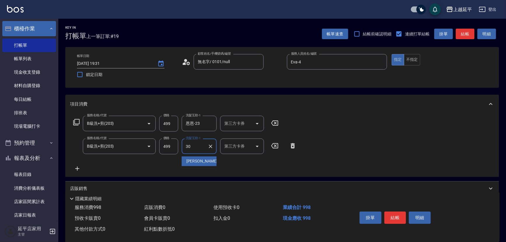
click at [207, 161] on div "子筠 -30" at bounding box center [199, 161] width 35 height 10
type input "[PERSON_NAME]-30"
click at [464, 35] on button "結帳" at bounding box center [465, 34] width 19 height 11
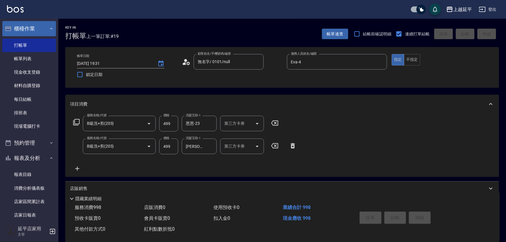
type input "2025/10/13 19:36"
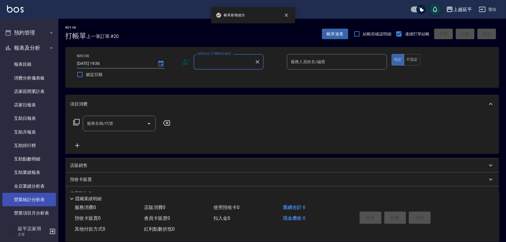
scroll to position [159, 0]
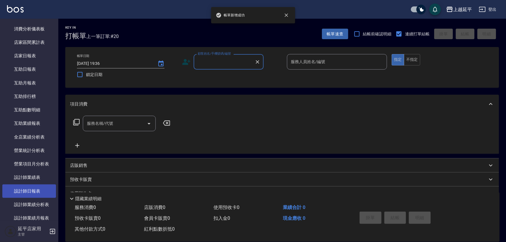
click at [43, 186] on link "設計師日報表" at bounding box center [29, 190] width 54 height 13
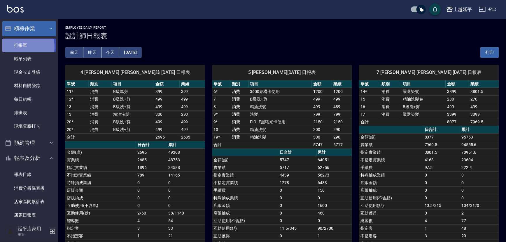
click at [22, 47] on link "打帳單" at bounding box center [29, 45] width 54 height 13
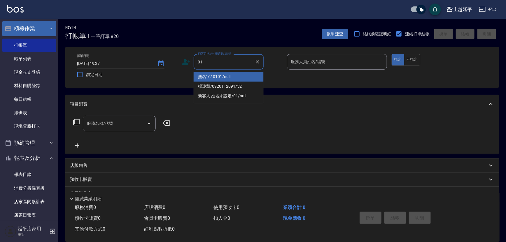
click at [226, 76] on li "無名字/ 0101/null" at bounding box center [229, 77] width 70 height 10
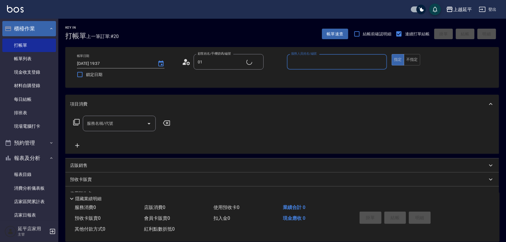
type input "無名字/ 0101/null"
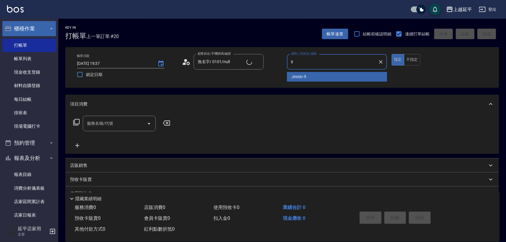
click at [309, 77] on div "Jessic -9" at bounding box center [337, 77] width 100 height 10
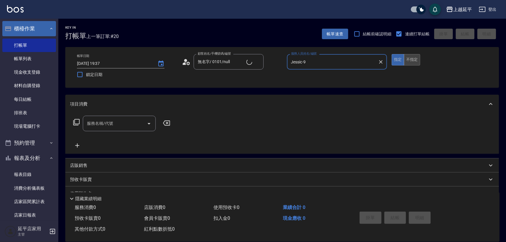
type input "Jessic-9"
click at [416, 55] on button "不指定" at bounding box center [412, 59] width 16 height 11
click at [123, 120] on input "服務名稱/代號" at bounding box center [115, 123] width 59 height 10
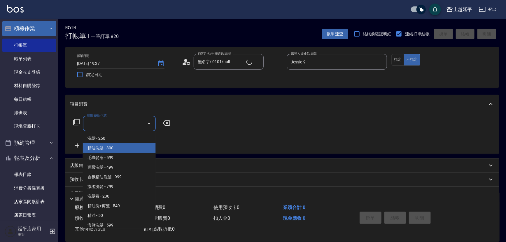
click at [117, 146] on span "精油洗髮 - 300" at bounding box center [119, 148] width 73 height 10
type input "精油洗髮(102)"
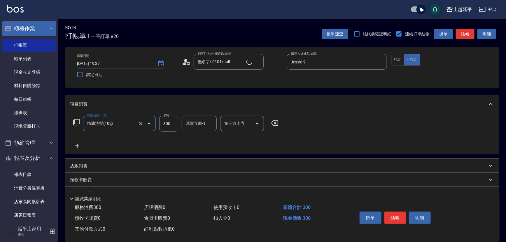
click at [193, 127] on input "洗髮互助-1" at bounding box center [199, 123] width 30 height 10
click at [194, 139] on span "恩恩 -23" at bounding box center [204, 138] width 37 height 6
type input "恩恩-23"
click at [392, 214] on button "結帳" at bounding box center [396, 217] width 22 height 12
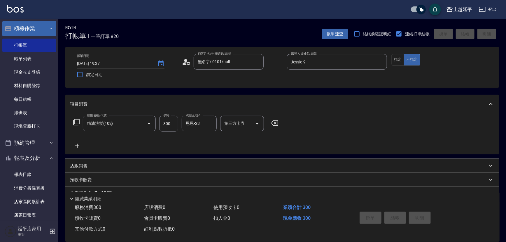
type input "2025/10/13 19:42"
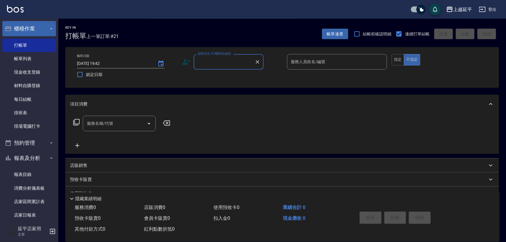
type input "4"
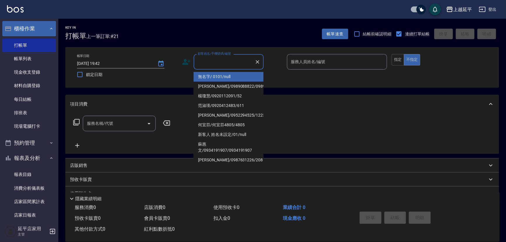
click at [232, 77] on li "無名字/ 0101/null" at bounding box center [229, 77] width 70 height 10
type input "無名字/ 0101/null"
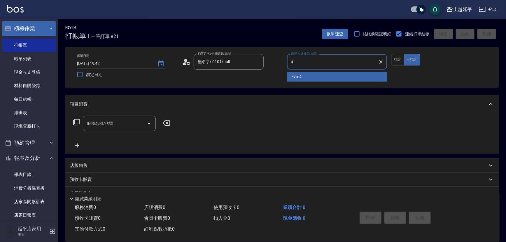
click at [306, 76] on div "Eva -4" at bounding box center [337, 77] width 100 height 10
type input "Eva-4"
click at [135, 128] on input "服務名稱/代號" at bounding box center [115, 123] width 59 height 10
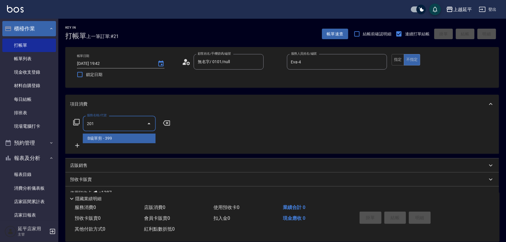
click at [141, 140] on span "B級單剪 - 399" at bounding box center [119, 138] width 73 height 10
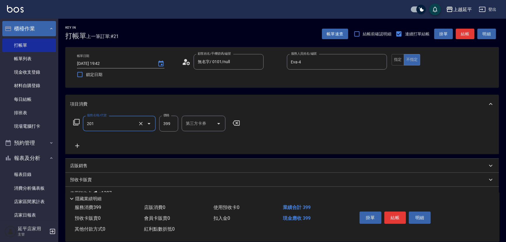
type input "B級單剪(201)"
click at [168, 125] on input "399" at bounding box center [168, 124] width 19 height 16
type input "100"
click at [394, 219] on button "結帳" at bounding box center [396, 217] width 22 height 12
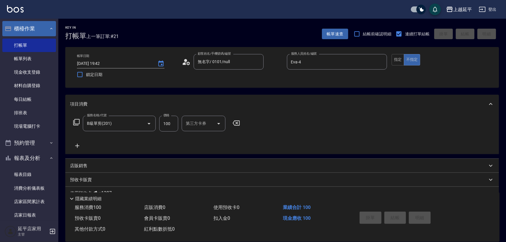
type input "2025/10/13 19:44"
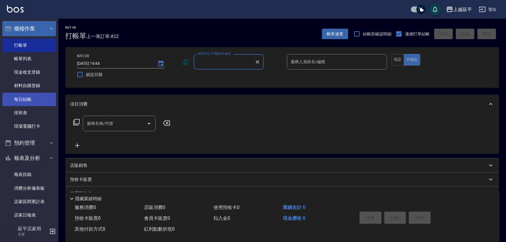
click at [23, 100] on link "每日結帳" at bounding box center [29, 99] width 54 height 13
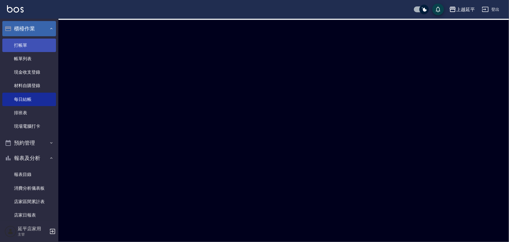
click at [23, 45] on link "打帳單" at bounding box center [29, 45] width 54 height 13
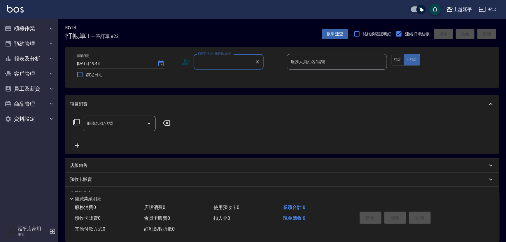
click at [228, 63] on div "顧客姓名/手機號碼/編號 顧客姓名/手機號碼/編號" at bounding box center [229, 61] width 70 height 15
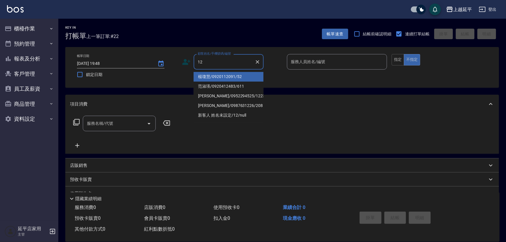
drag, startPoint x: 224, startPoint y: 79, endPoint x: 286, endPoint y: 66, distance: 62.8
click at [224, 78] on li "楊瓊慧/0920112091/52" at bounding box center [229, 77] width 70 height 10
type input "楊瓊慧/0920112091/52"
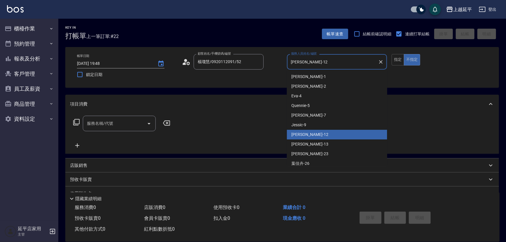
click at [323, 60] on input "Karen-12" at bounding box center [333, 62] width 86 height 10
type input "Karen-1212"
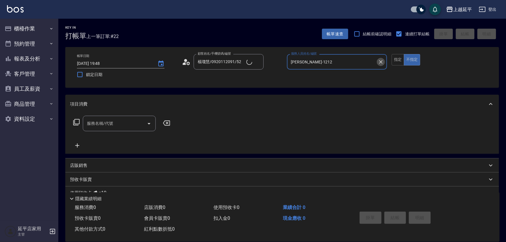
click at [380, 62] on icon "Clear" at bounding box center [381, 62] width 6 height 6
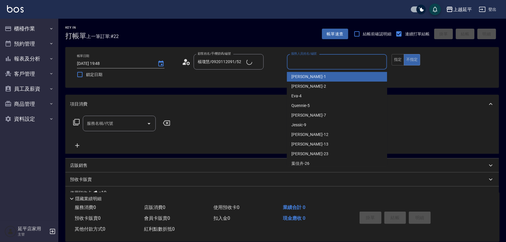
click at [353, 64] on input "服務人員姓名/編號" at bounding box center [337, 62] width 95 height 10
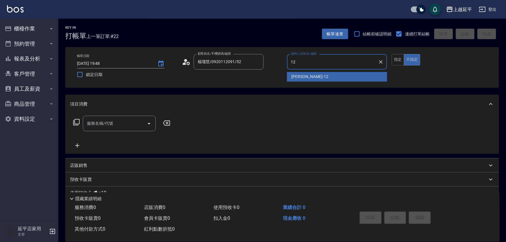
click at [317, 74] on div "Karen -12" at bounding box center [337, 77] width 100 height 10
type input "Karen-12"
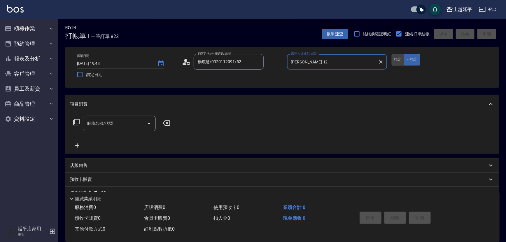
click at [398, 60] on button "指定" at bounding box center [398, 59] width 13 height 11
click at [130, 121] on input "服務名稱/代號" at bounding box center [115, 123] width 59 height 10
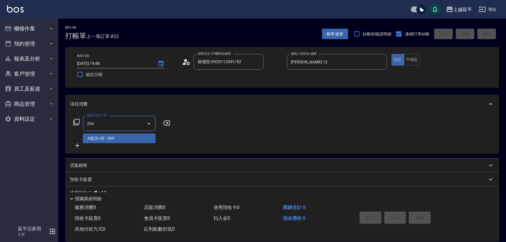
click at [128, 136] on span "A級洗+剪 - 599" at bounding box center [119, 138] width 73 height 10
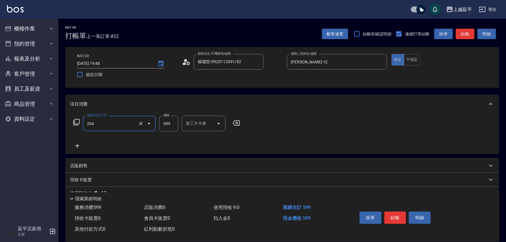
click at [173, 121] on input "599" at bounding box center [168, 124] width 19 height 16
type input "A級洗+剪(204)"
type input "550"
click at [394, 220] on button "結帳" at bounding box center [396, 217] width 22 height 12
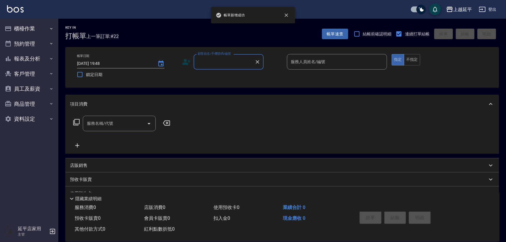
click at [224, 62] on input "顧客姓名/手機號碼/編號" at bounding box center [224, 62] width 56 height 10
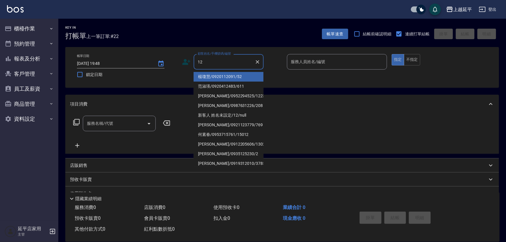
click at [226, 72] on li "楊瓊慧/0920112091/52" at bounding box center [229, 77] width 70 height 10
type input "楊瓊慧/0920112091/52"
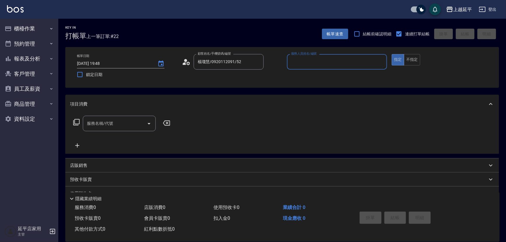
click at [310, 61] on input "服務人員姓名/編號" at bounding box center [337, 62] width 95 height 10
click at [307, 78] on span "Karen -12" at bounding box center [310, 77] width 37 height 6
type input "Karen-12"
click at [124, 123] on input "服務名稱/代號" at bounding box center [115, 123] width 59 height 10
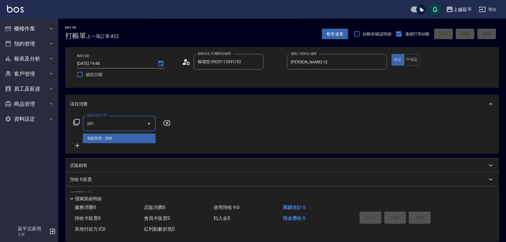
click at [130, 137] on span "B級單剪 - 399" at bounding box center [119, 138] width 73 height 10
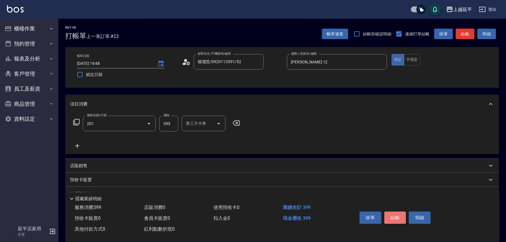
type input "B級單剪(201)"
click at [401, 214] on button "結帳" at bounding box center [396, 217] width 22 height 12
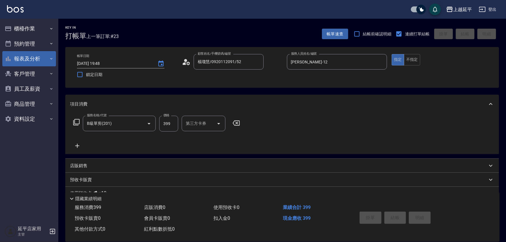
click at [26, 58] on button "報表及分析" at bounding box center [29, 58] width 54 height 15
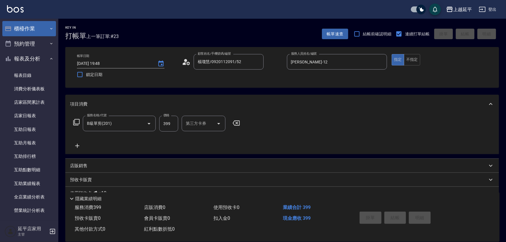
click at [26, 27] on button "櫃檯作業" at bounding box center [29, 28] width 54 height 15
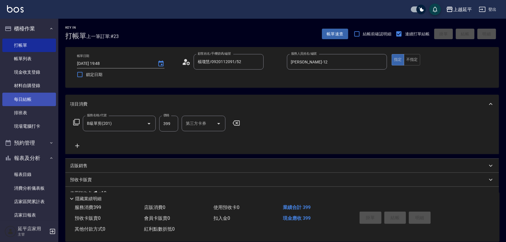
click at [22, 98] on link "每日結帳" at bounding box center [29, 99] width 54 height 13
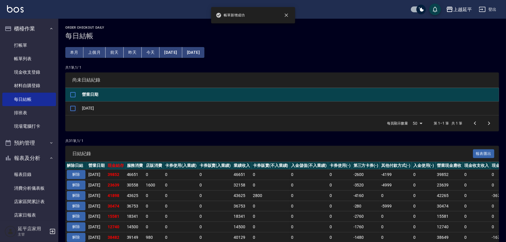
click at [71, 107] on input "checkbox" at bounding box center [73, 108] width 12 height 12
checkbox input "true"
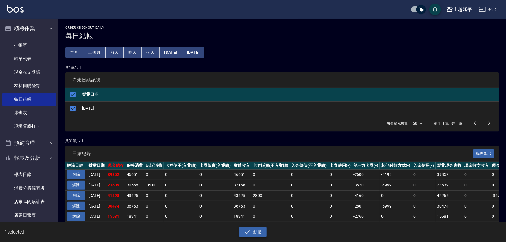
click at [254, 232] on button "結帳" at bounding box center [253, 231] width 27 height 11
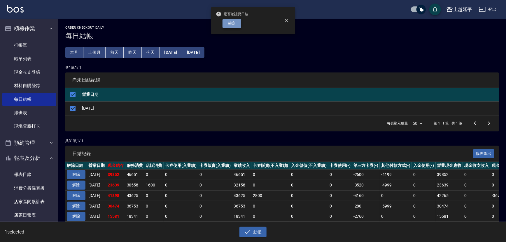
click at [234, 25] on button "確定" at bounding box center [232, 23] width 19 height 9
checkbox input "false"
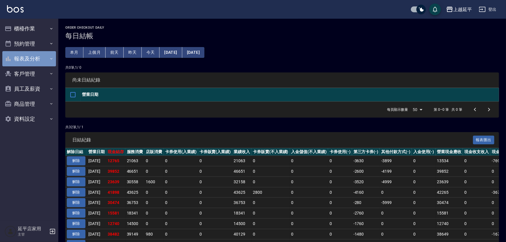
click at [29, 56] on button "報表及分析" at bounding box center [29, 58] width 54 height 15
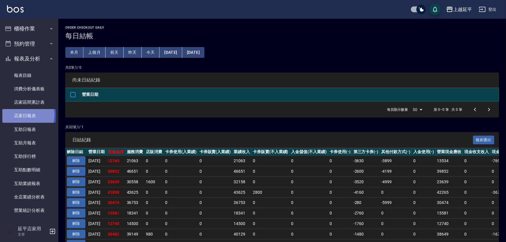
click at [23, 114] on link "店家日報表" at bounding box center [29, 115] width 54 height 13
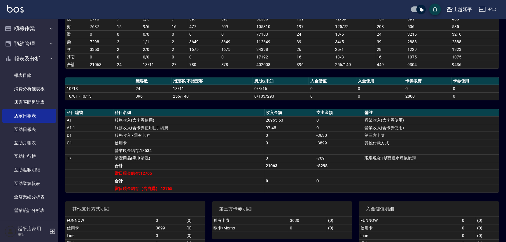
scroll to position [143, 0]
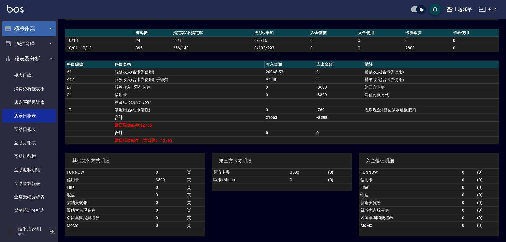
click at [31, 29] on button "櫃檯作業" at bounding box center [29, 28] width 54 height 15
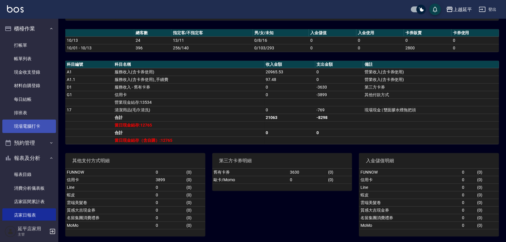
click at [28, 126] on link "現場電腦打卡" at bounding box center [29, 125] width 54 height 13
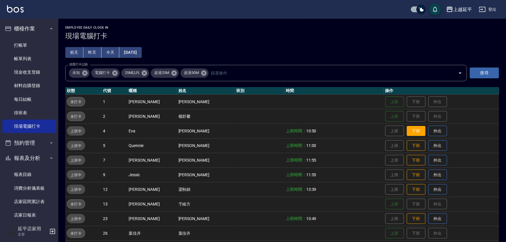
click at [409, 131] on button "下班" at bounding box center [416, 131] width 19 height 10
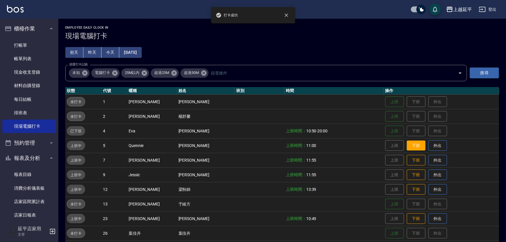
click at [412, 146] on button "下班" at bounding box center [416, 145] width 19 height 10
click at [408, 160] on button "下班" at bounding box center [416, 160] width 19 height 10
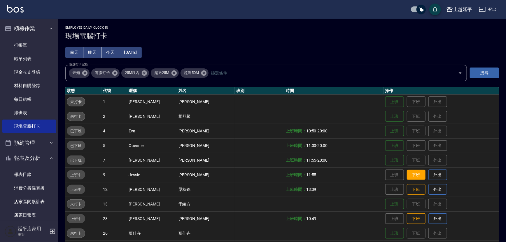
click at [412, 172] on button "下班" at bounding box center [416, 175] width 19 height 10
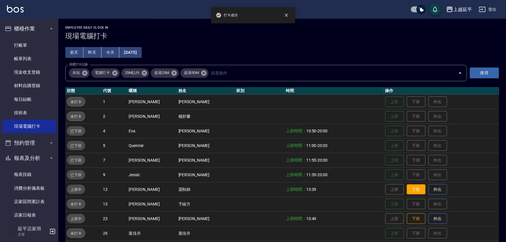
click at [410, 191] on button "下班" at bounding box center [416, 189] width 19 height 10
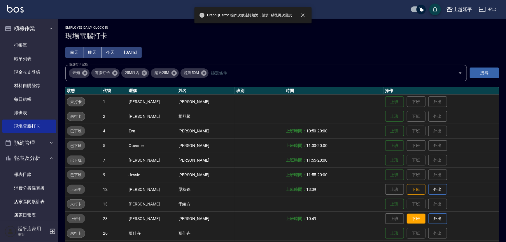
click at [411, 216] on button "下班" at bounding box center [416, 218] width 19 height 10
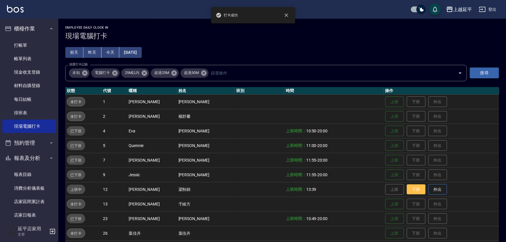
click at [410, 190] on button "下班" at bounding box center [416, 189] width 19 height 10
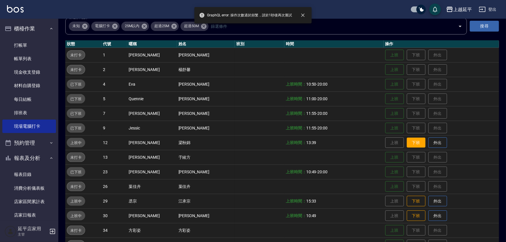
scroll to position [79, 0]
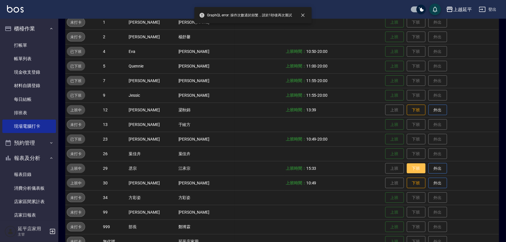
click at [411, 166] on button "下班" at bounding box center [416, 168] width 19 height 10
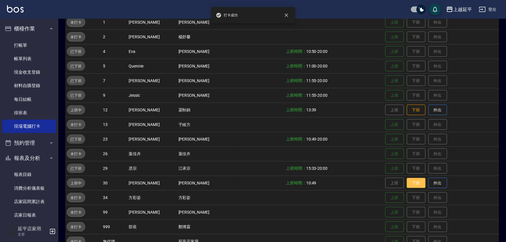
click at [414, 184] on button "下班" at bounding box center [416, 183] width 19 height 10
